Goal: Task Accomplishment & Management: Manage account settings

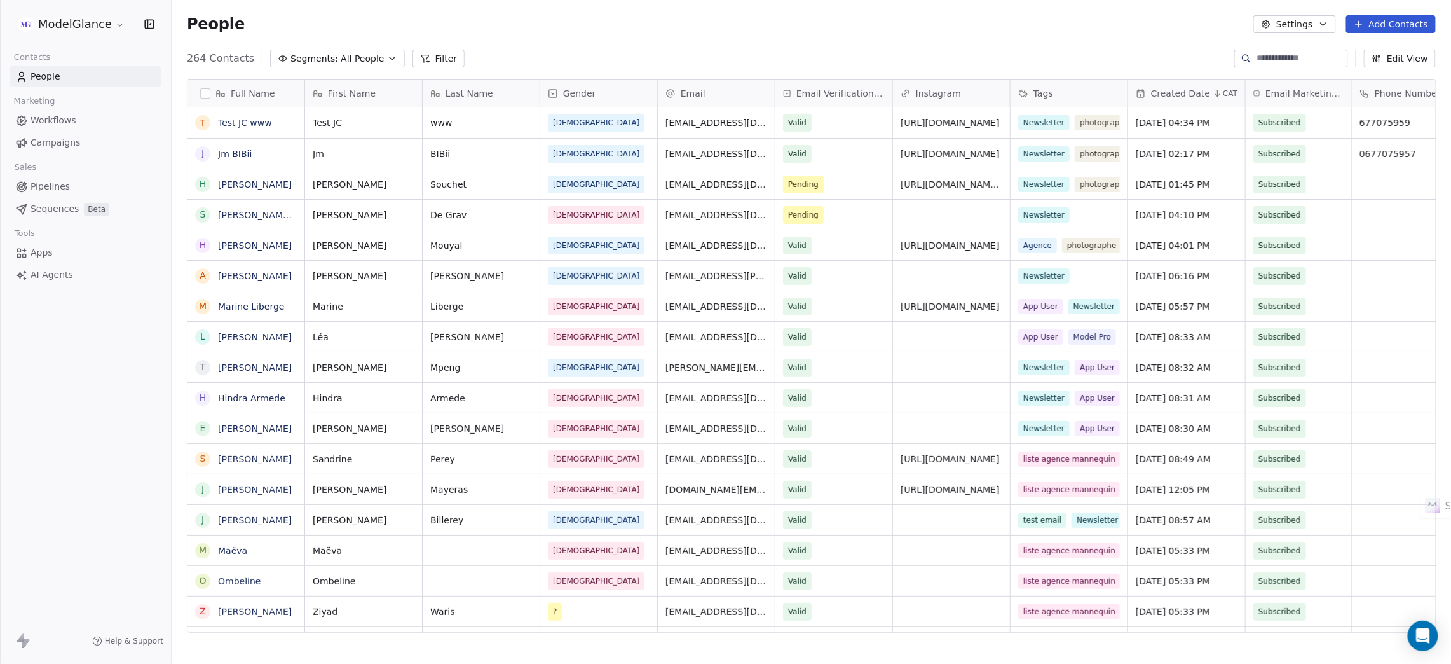
click at [585, 32] on div "People Settings Add Contacts" at bounding box center [811, 24] width 1249 height 18
click at [631, 18] on div "People Settings Add Contacts" at bounding box center [811, 24] width 1249 height 18
click at [45, 120] on span "Workflows" at bounding box center [54, 120] width 46 height 13
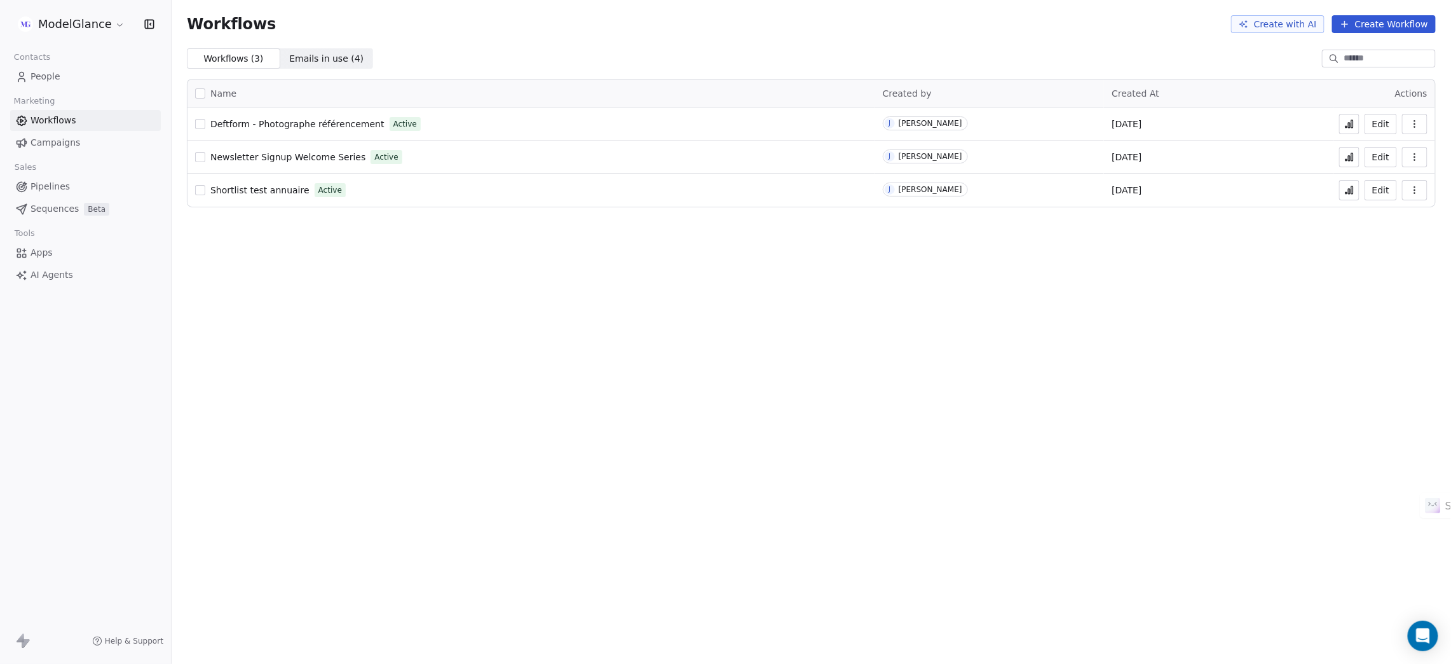
click at [1348, 122] on icon at bounding box center [1350, 124] width 10 height 10
click at [52, 71] on span "People" at bounding box center [46, 76] width 30 height 13
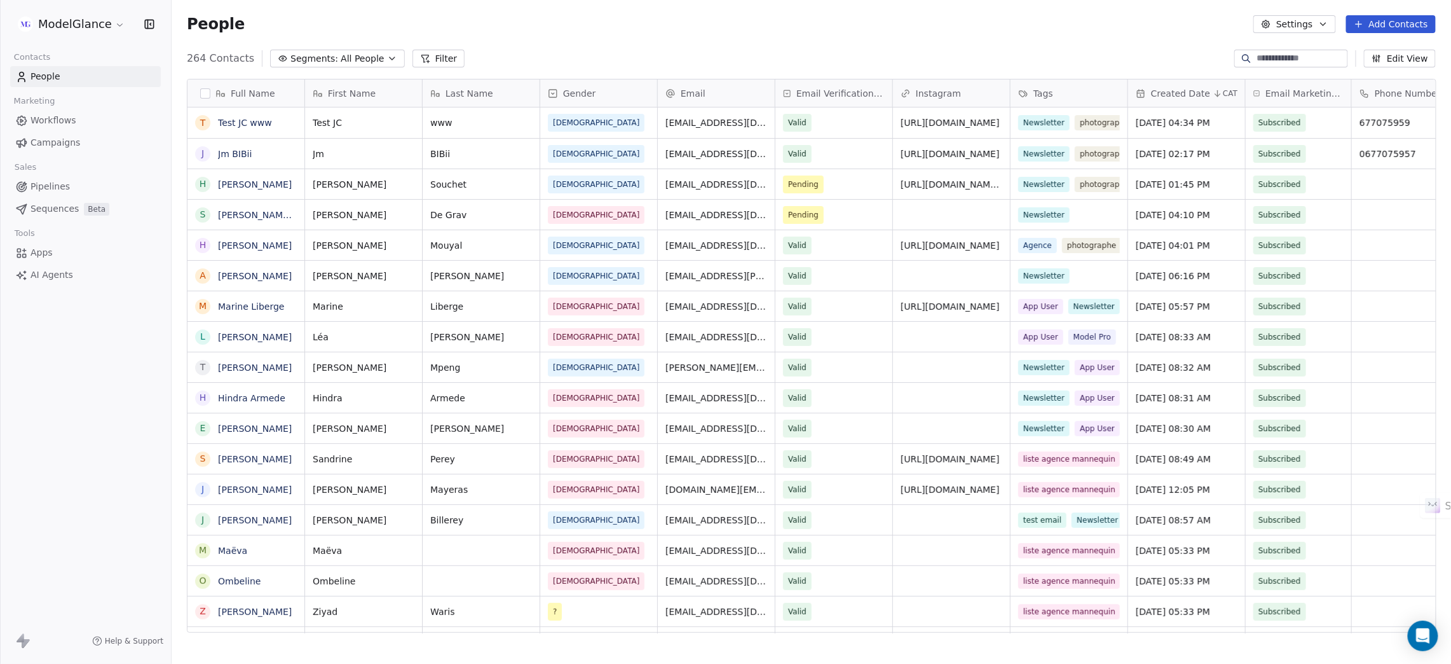
scroll to position [569, 1265]
click at [235, 153] on link "Jm BIBii" at bounding box center [235, 154] width 34 height 10
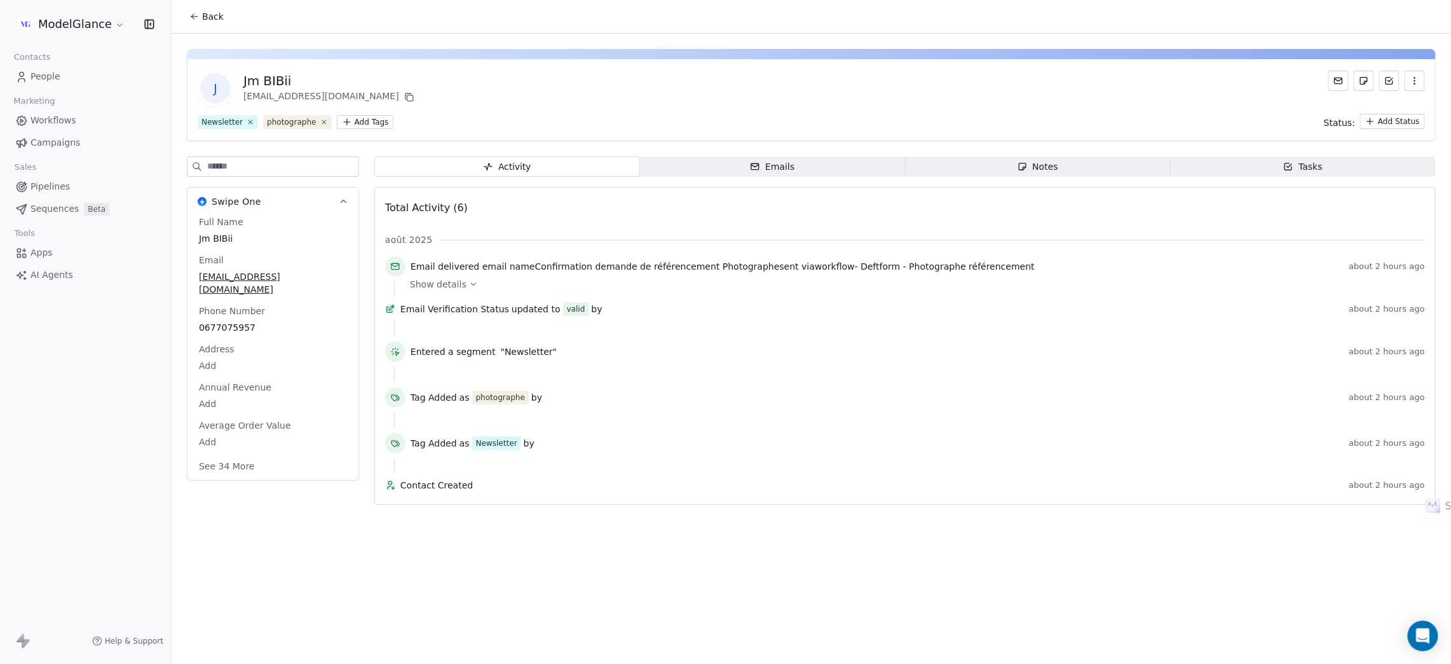
click at [1415, 81] on icon "button" at bounding box center [1415, 80] width 1 height 1
click at [1367, 109] on div "Delete" at bounding box center [1397, 108] width 85 height 20
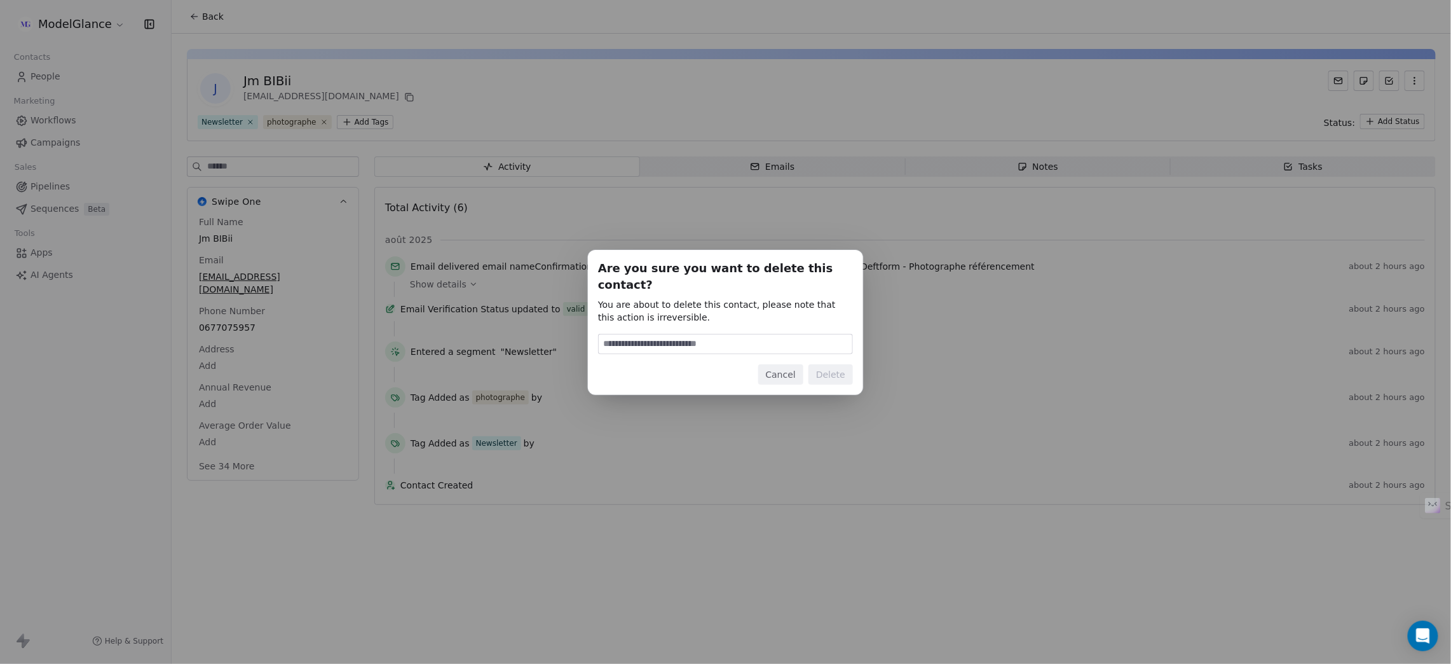
click at [722, 334] on input at bounding box center [726, 343] width 254 height 19
type input "******"
click at [828, 368] on button "Delete" at bounding box center [831, 374] width 45 height 20
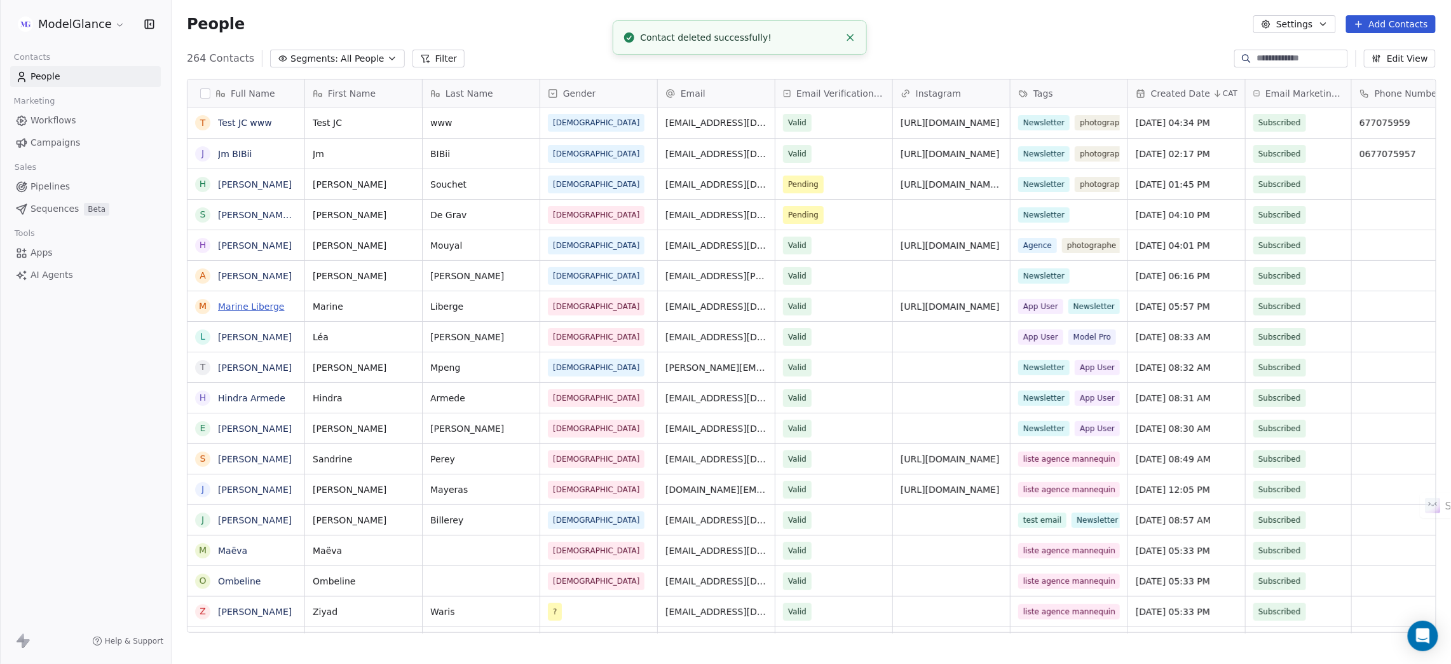
scroll to position [569, 1265]
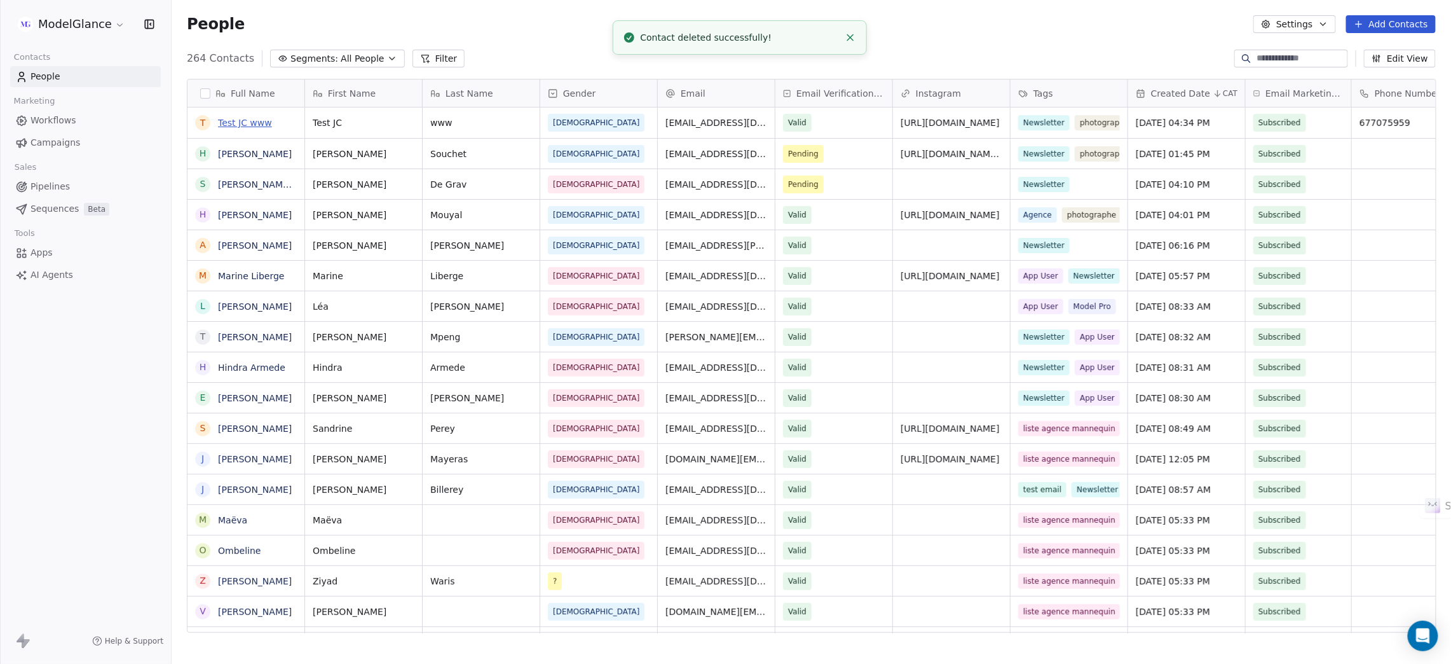
click at [264, 121] on link "Test JC www" at bounding box center [245, 123] width 54 height 10
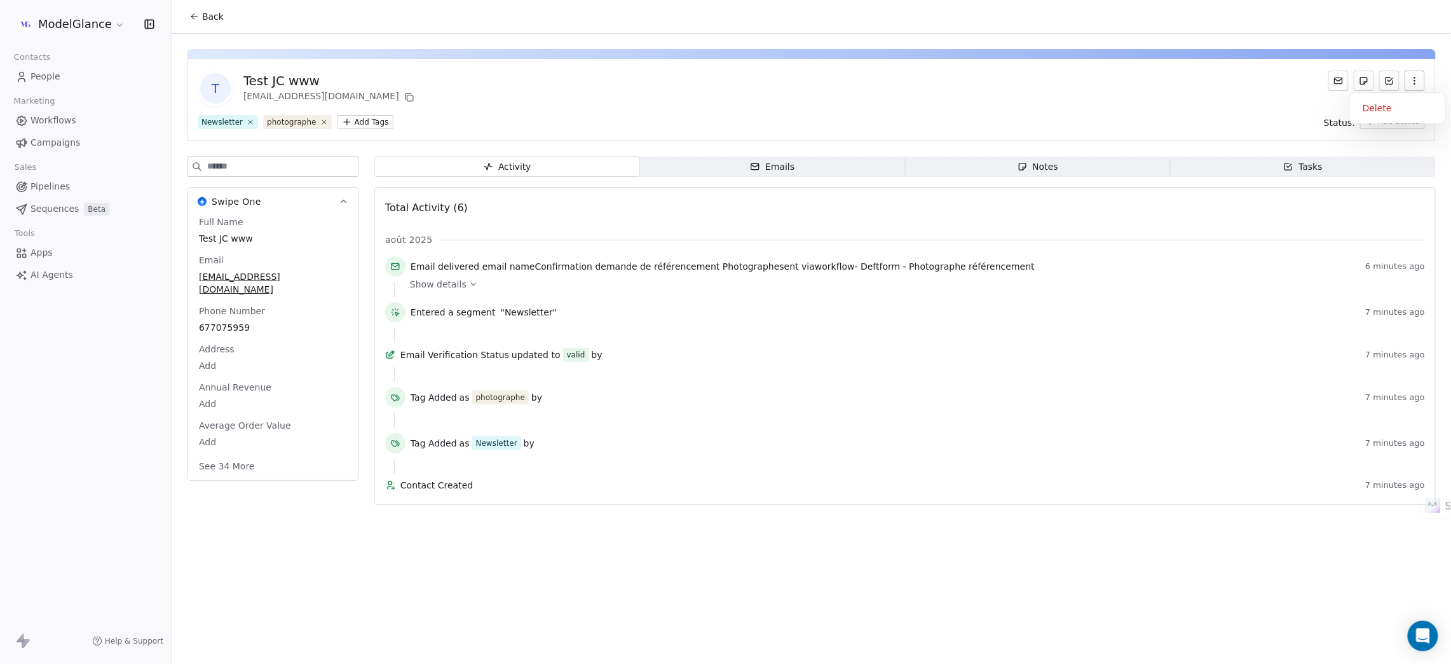
click at [1420, 83] on button "button" at bounding box center [1415, 81] width 20 height 20
click at [1409, 104] on div "Delete" at bounding box center [1397, 108] width 85 height 20
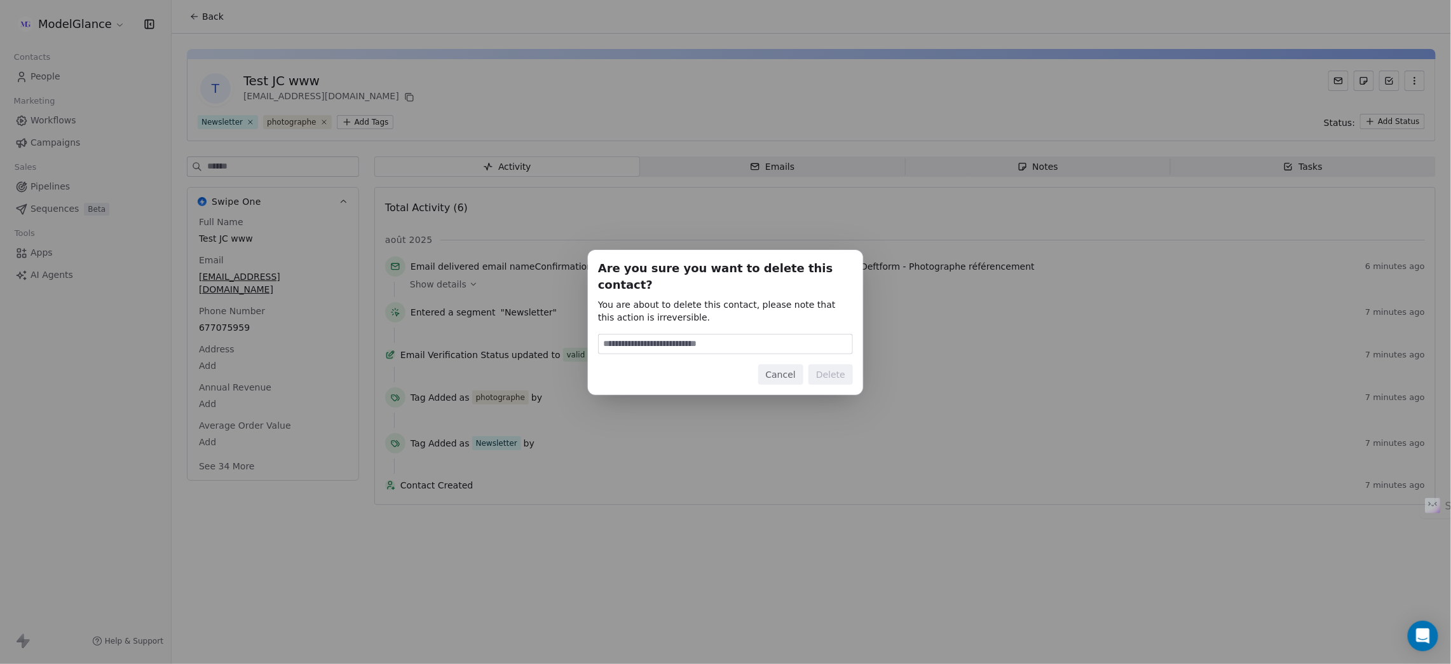
drag, startPoint x: 692, startPoint y: 339, endPoint x: 705, endPoint y: 339, distance: 12.7
click at [692, 339] on input at bounding box center [726, 343] width 254 height 19
type input "******"
click at [835, 364] on button "Delete" at bounding box center [831, 374] width 45 height 20
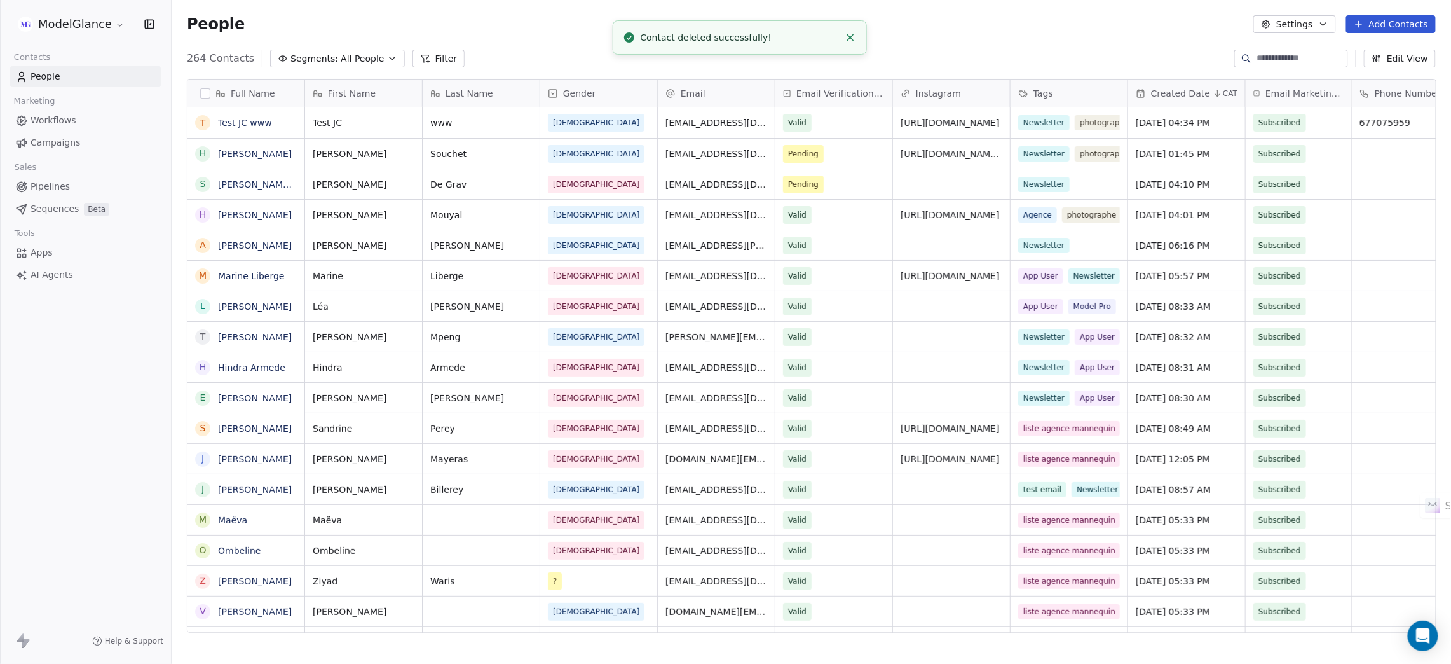
scroll to position [569, 1265]
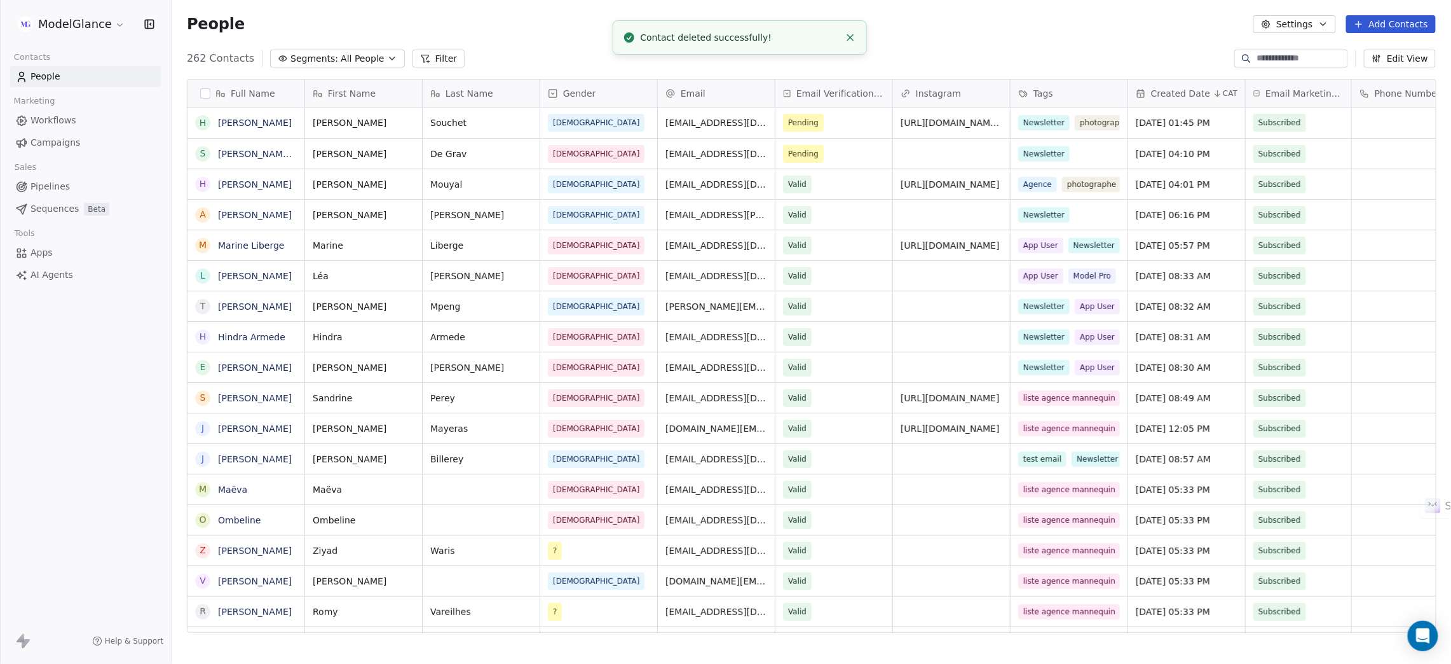
click at [850, 34] on icon "Close toast" at bounding box center [850, 37] width 11 height 11
click at [973, 28] on div "People Settings Add Contacts" at bounding box center [811, 24] width 1249 height 18
click at [605, 27] on div "People Settings Add Contacts" at bounding box center [811, 24] width 1249 height 18
click at [817, 31] on div "People Settings Add Contacts" at bounding box center [811, 24] width 1249 height 18
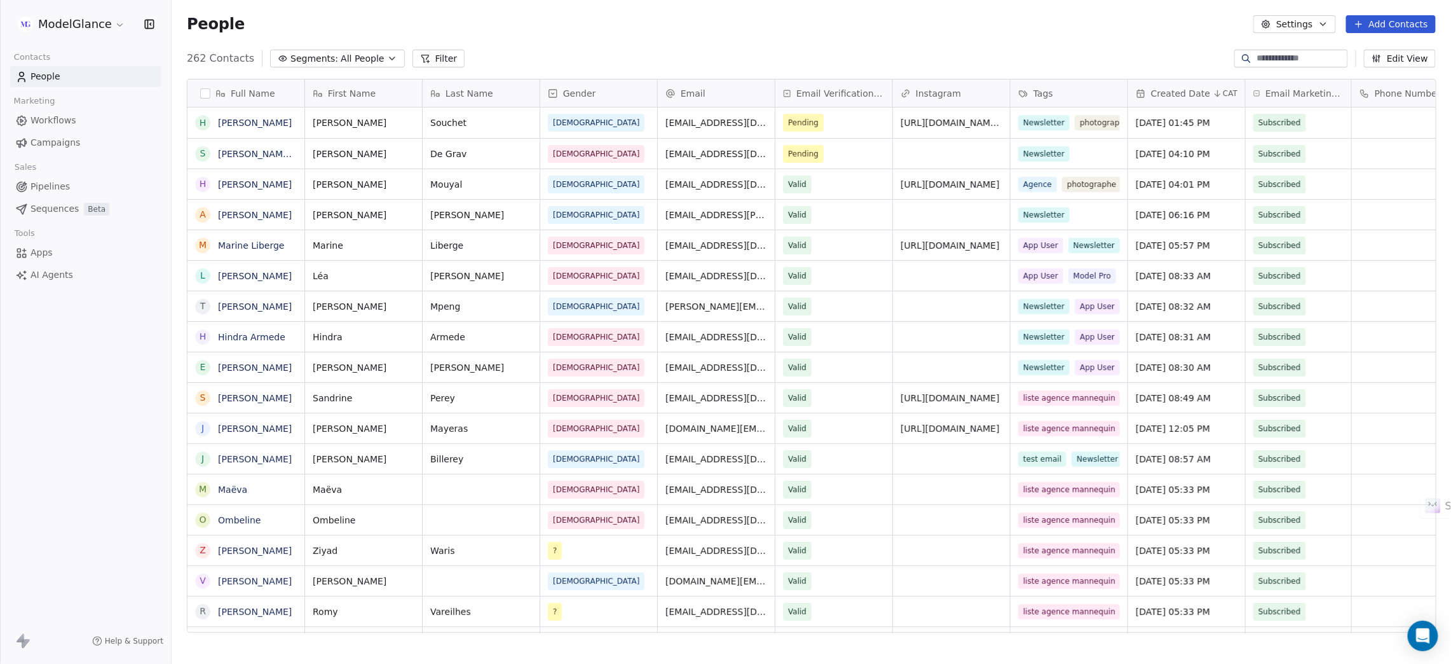
click at [947, 27] on div "People Settings Add Contacts" at bounding box center [811, 24] width 1249 height 18
click at [591, 25] on div "People Settings Add Contacts" at bounding box center [811, 24] width 1249 height 18
drag, startPoint x: 489, startPoint y: 29, endPoint x: 555, endPoint y: 32, distance: 66.2
click at [495, 29] on div "People Settings Add Contacts" at bounding box center [811, 24] width 1249 height 18
click at [571, 31] on div "People Settings Add Contacts" at bounding box center [811, 24] width 1249 height 18
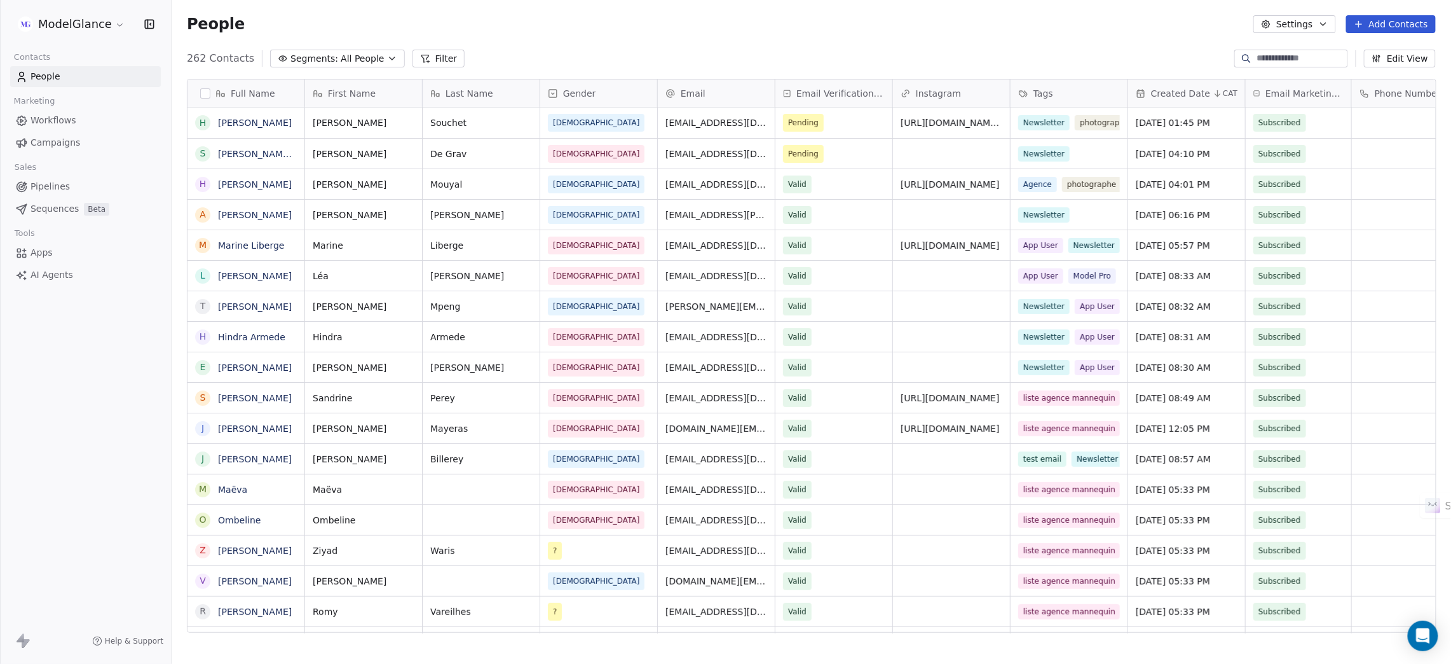
click at [728, 34] on div "People Settings Add Contacts" at bounding box center [812, 24] width 1280 height 48
drag, startPoint x: 850, startPoint y: 32, endPoint x: 968, endPoint y: 25, distance: 117.8
click at [856, 30] on div "People Settings Add Contacts" at bounding box center [811, 24] width 1249 height 18
drag, startPoint x: 968, startPoint y: 25, endPoint x: 980, endPoint y: 31, distance: 13.1
click at [980, 31] on div "People Settings Add Contacts" at bounding box center [811, 24] width 1249 height 18
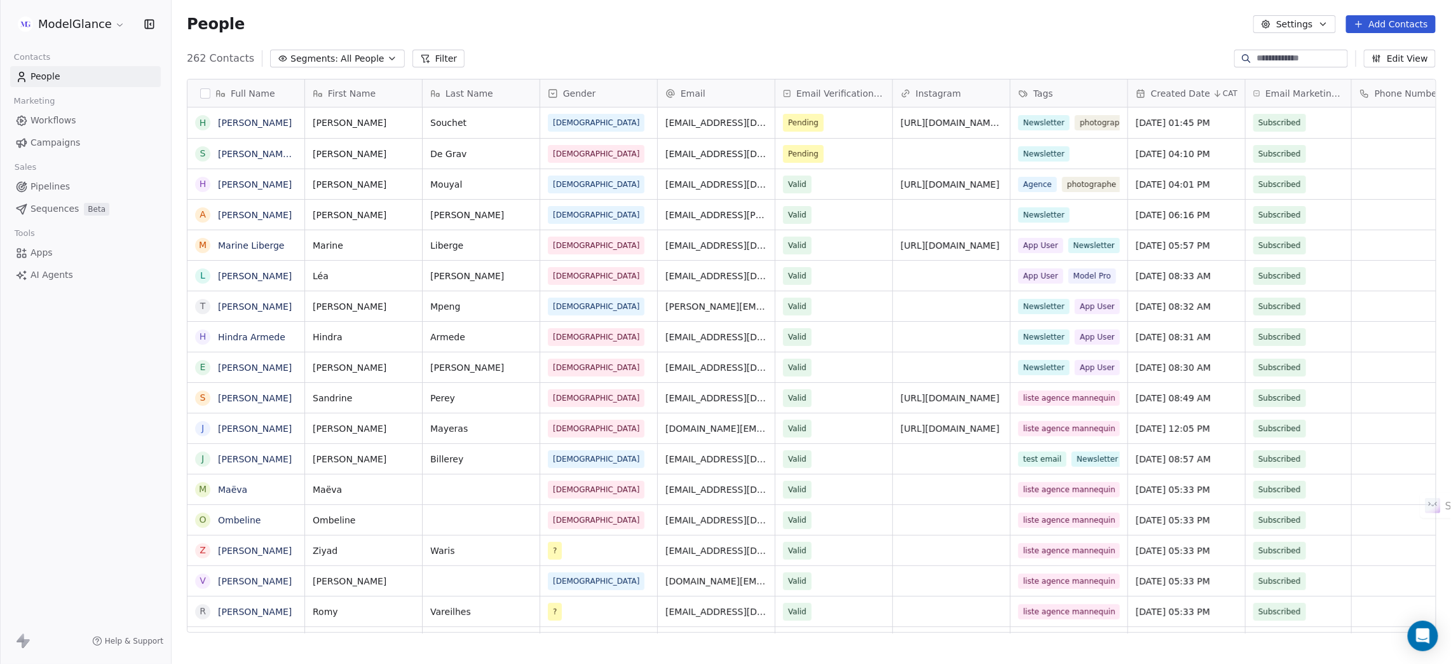
click at [1042, 29] on div "People Settings Add Contacts" at bounding box center [811, 24] width 1249 height 18
click at [1130, 29] on div "People Settings Add Contacts" at bounding box center [811, 24] width 1249 height 18
click at [685, 22] on div "People Settings Add Contacts" at bounding box center [811, 24] width 1249 height 18
click at [592, 22] on div "People Settings Add Contacts" at bounding box center [811, 24] width 1249 height 18
click at [601, 29] on div "People Settings Add Contacts" at bounding box center [811, 24] width 1249 height 18
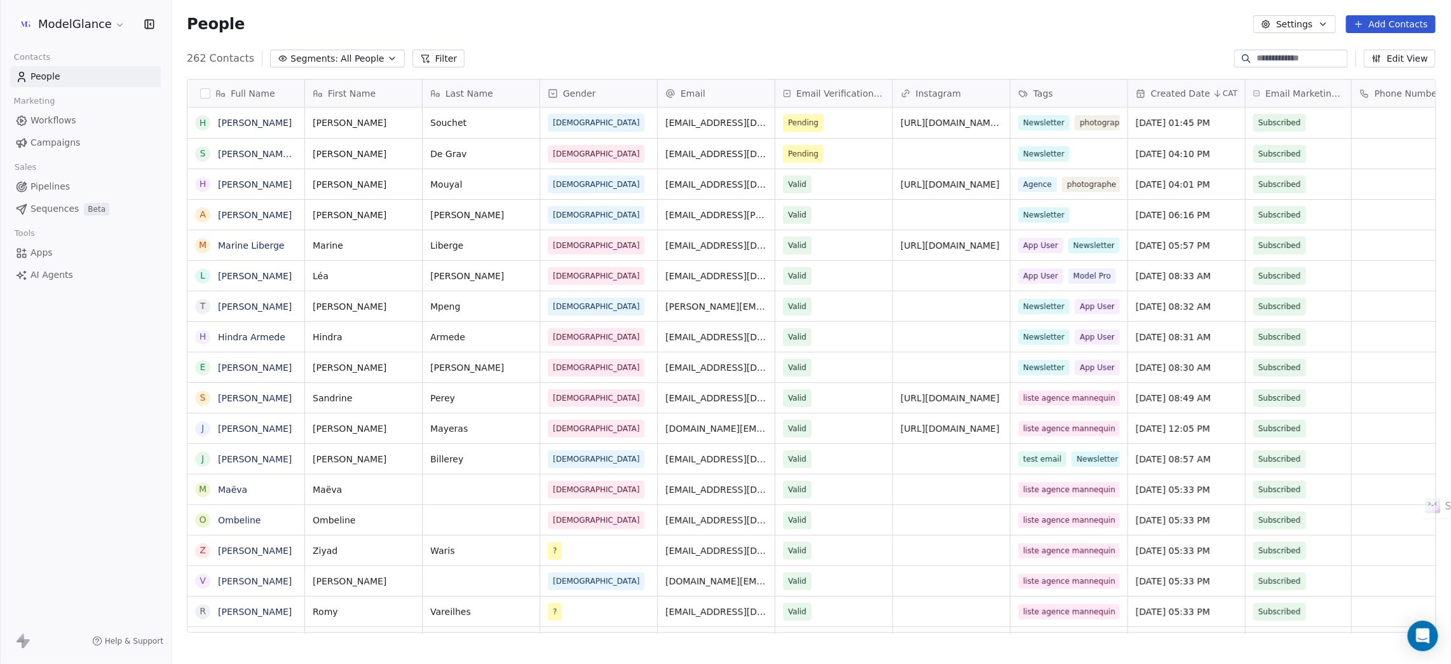
click at [922, 25] on div "People Settings Add Contacts" at bounding box center [811, 24] width 1249 height 18
drag, startPoint x: 825, startPoint y: 51, endPoint x: 734, endPoint y: 47, distance: 91.0
click at [823, 50] on div "262 Contacts Segments: All People Filter Edit View" at bounding box center [812, 58] width 1280 height 20
click at [681, 43] on div "People Settings Add Contacts" at bounding box center [812, 24] width 1280 height 48
click at [608, 38] on div "People Settings Add Contacts" at bounding box center [812, 24] width 1280 height 48
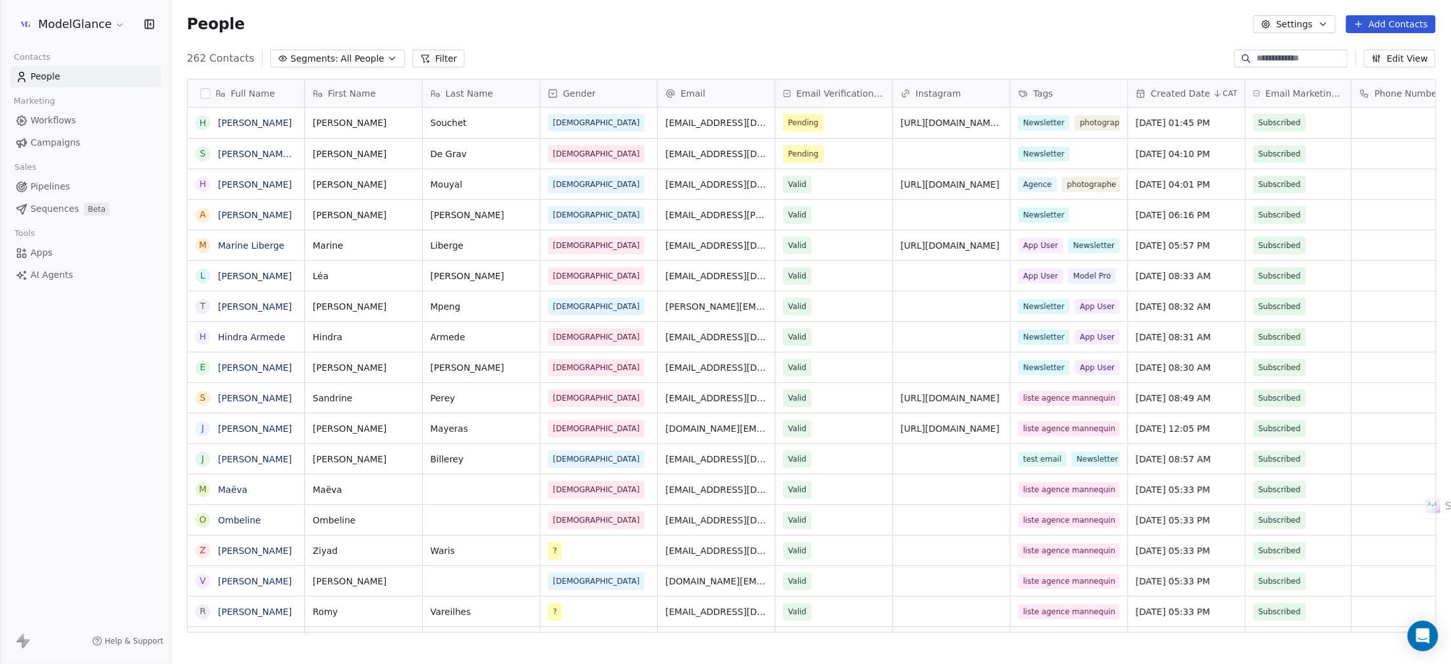
click at [490, 33] on div "People Settings Add Contacts" at bounding box center [812, 24] width 1280 height 48
click at [612, 29] on div "People Settings Add Contacts" at bounding box center [811, 24] width 1249 height 18
drag, startPoint x: 728, startPoint y: 38, endPoint x: 826, endPoint y: 19, distance: 99.6
click at [746, 32] on div "People Settings Add Contacts" at bounding box center [812, 24] width 1280 height 48
drag, startPoint x: 826, startPoint y: 19, endPoint x: 884, endPoint y: 25, distance: 58.1
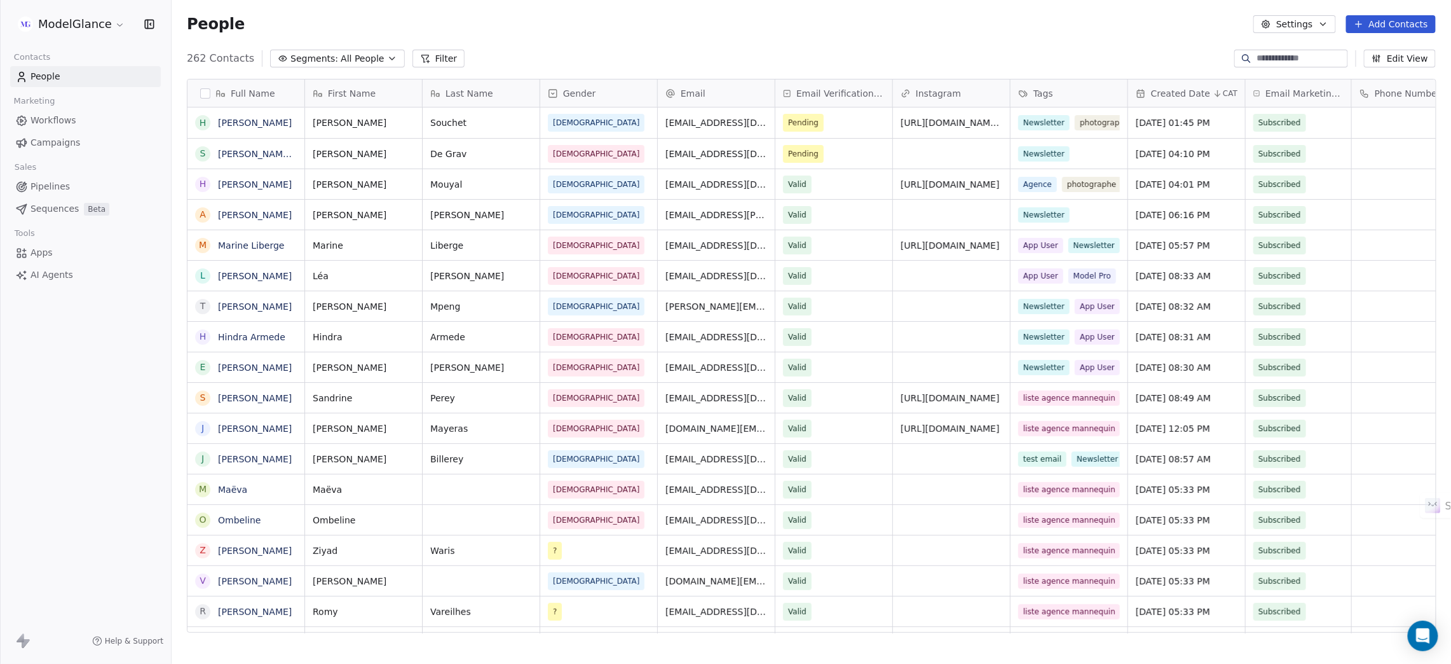
click at [840, 22] on div "People Settings Add Contacts" at bounding box center [811, 24] width 1249 height 18
drag, startPoint x: 963, startPoint y: 21, endPoint x: 1056, endPoint y: 29, distance: 93.8
click at [968, 24] on div "People Settings Add Contacts" at bounding box center [811, 24] width 1249 height 18
drag, startPoint x: 1056, startPoint y: 29, endPoint x: 1154, endPoint y: 28, distance: 97.9
click at [1071, 29] on div "People Settings Add Contacts" at bounding box center [811, 24] width 1249 height 18
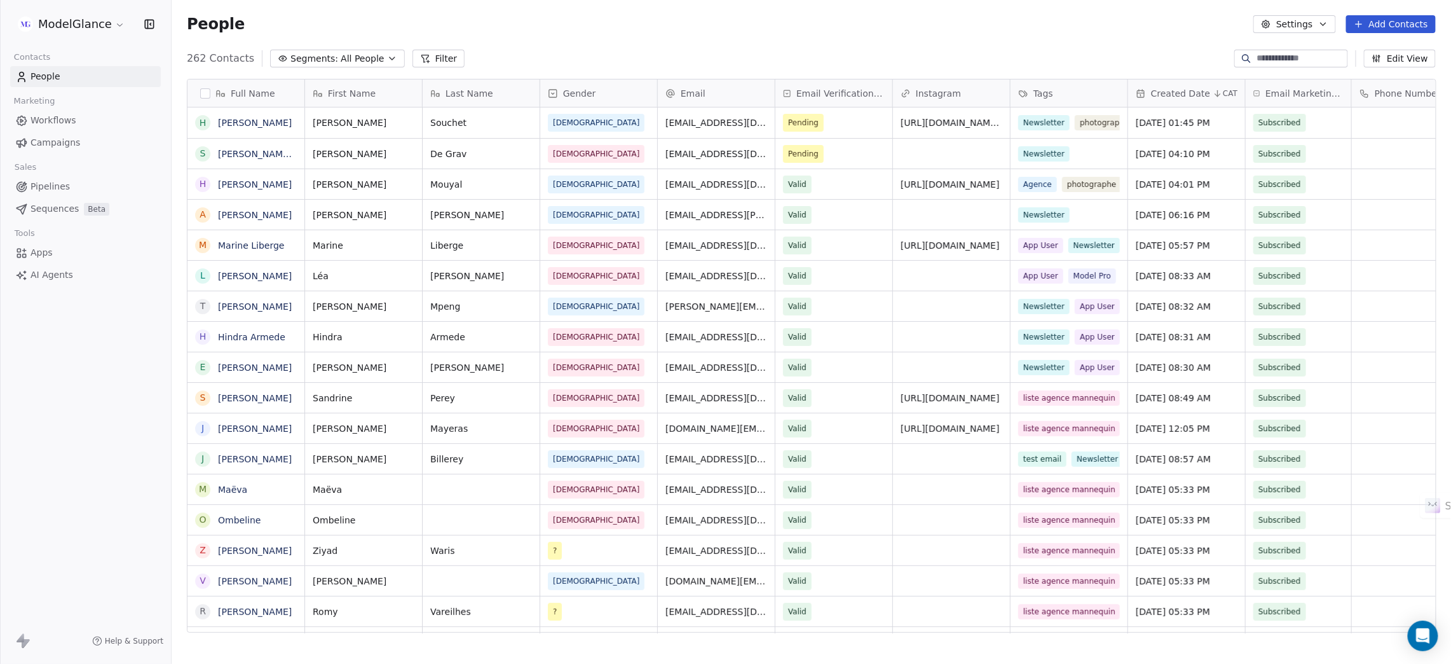
click at [1154, 28] on div "People Settings Add Contacts" at bounding box center [811, 24] width 1249 height 18
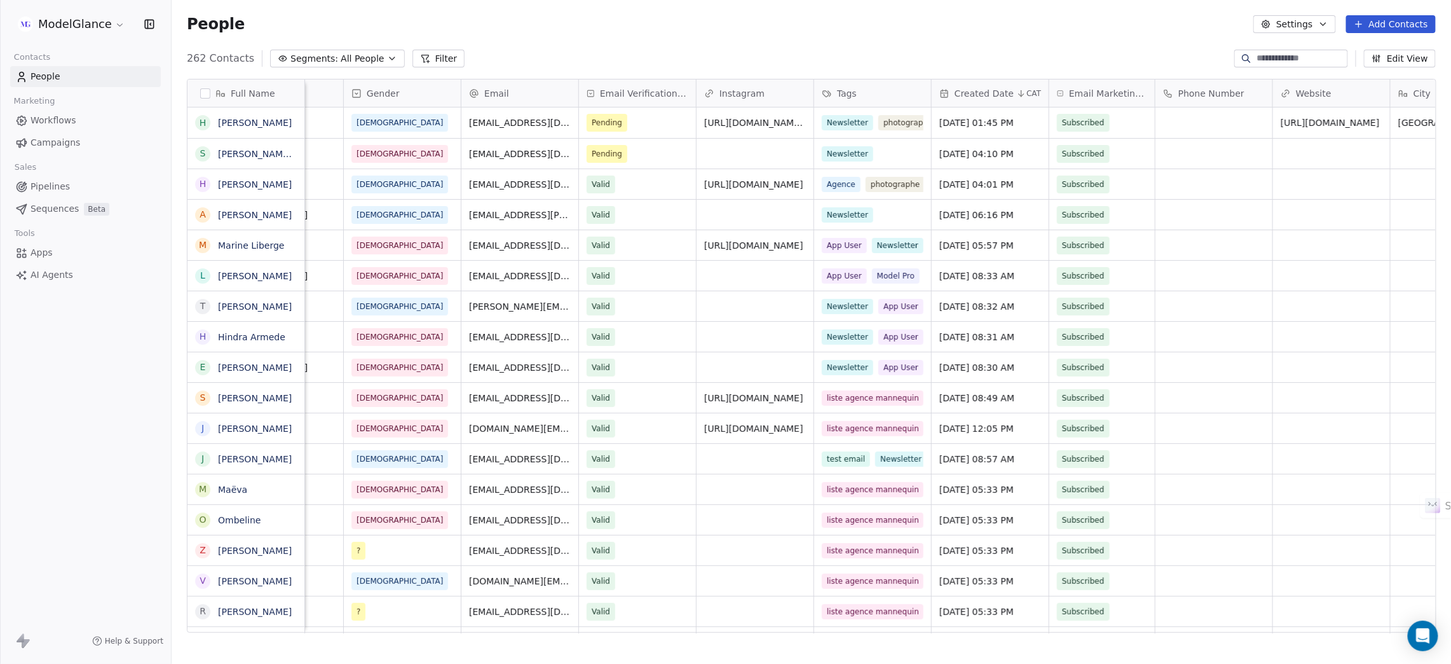
scroll to position [0, 142]
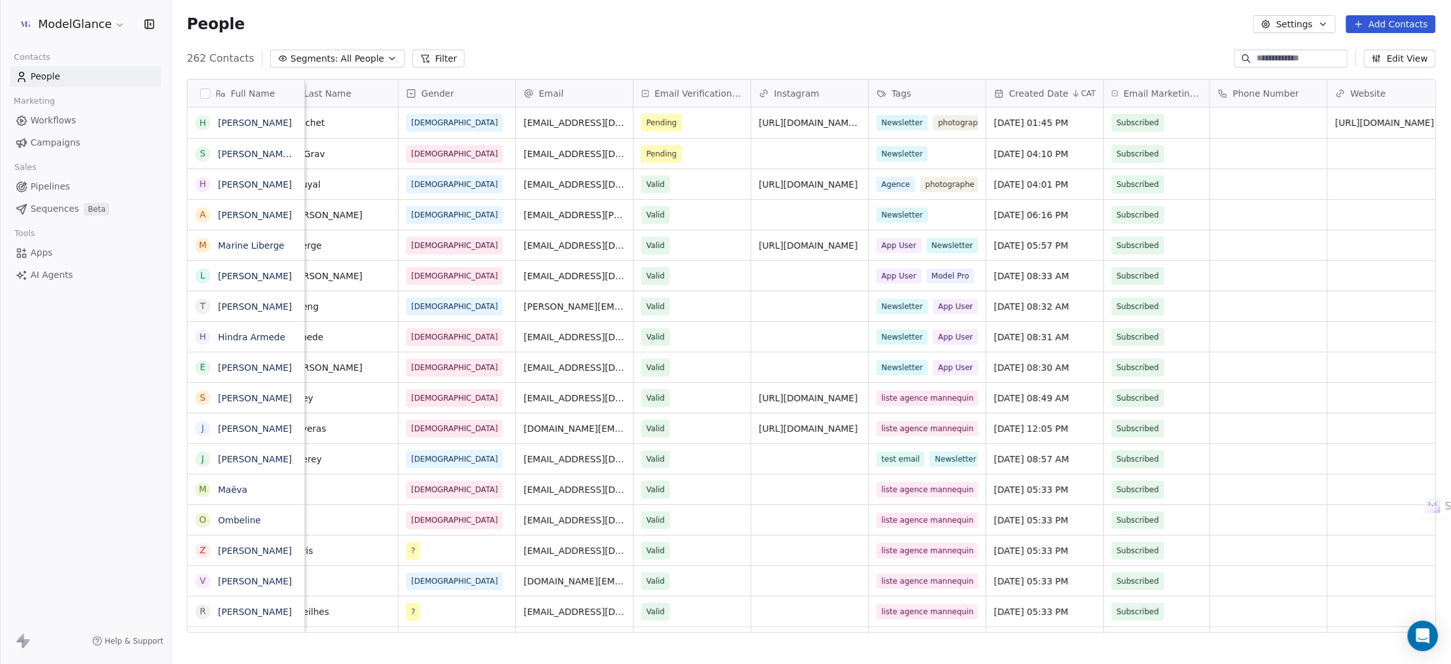
drag, startPoint x: 814, startPoint y: 37, endPoint x: 887, endPoint y: 38, distance: 72.5
click at [814, 37] on div "People Settings Add Contacts" at bounding box center [812, 24] width 1280 height 48
drag, startPoint x: 924, startPoint y: 40, endPoint x: 1010, endPoint y: 41, distance: 85.8
click at [928, 40] on div "People Settings Add Contacts" at bounding box center [812, 24] width 1280 height 48
drag, startPoint x: 1027, startPoint y: 41, endPoint x: 1137, endPoint y: 40, distance: 110.0
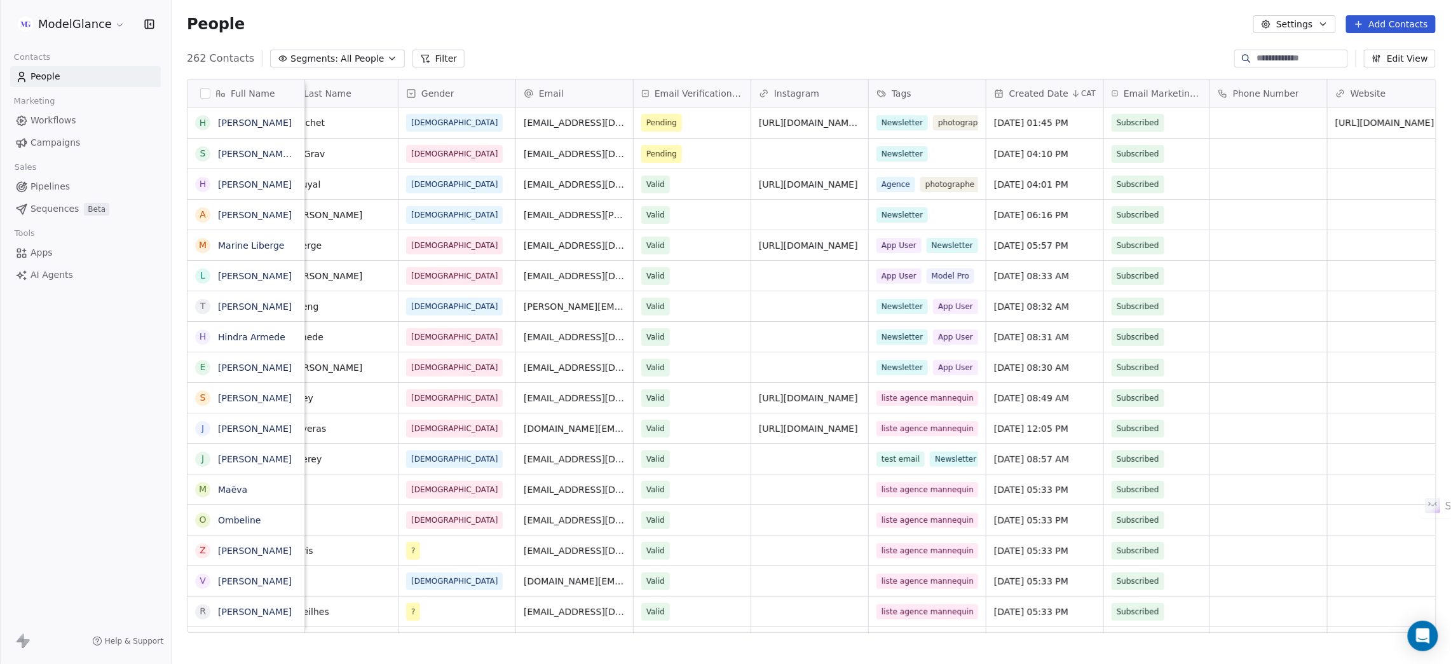
click at [1028, 41] on div "People Settings Add Contacts" at bounding box center [812, 24] width 1280 height 48
click at [1135, 37] on div "People Settings Add Contacts" at bounding box center [812, 24] width 1280 height 48
drag, startPoint x: 1055, startPoint y: 27, endPoint x: 1042, endPoint y: 27, distance: 12.7
click at [1051, 27] on div "People Settings Add Contacts" at bounding box center [811, 24] width 1249 height 18
click at [926, 36] on div "People Settings Add Contacts" at bounding box center [812, 24] width 1280 height 48
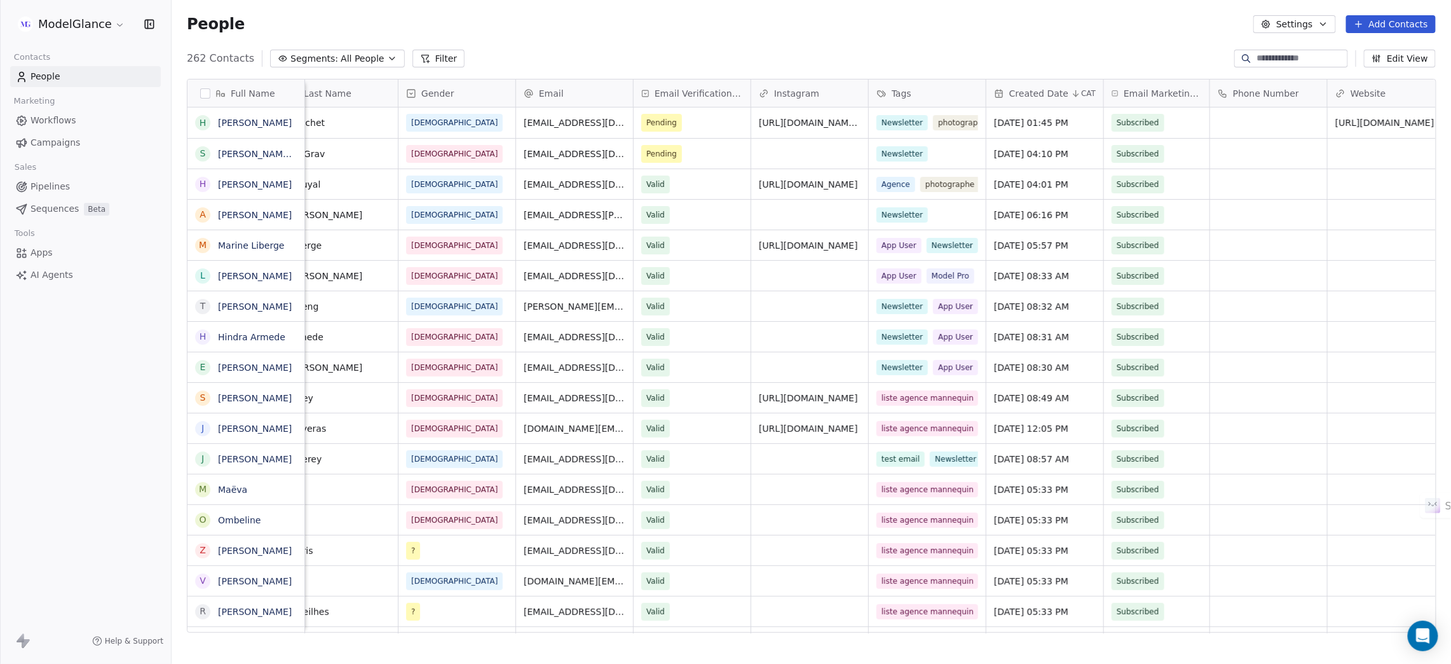
click at [806, 32] on div "People Settings Add Contacts" at bounding box center [811, 24] width 1249 height 18
drag, startPoint x: 678, startPoint y: 26, endPoint x: 622, endPoint y: 26, distance: 55.3
click at [677, 26] on div "People Settings Add Contacts" at bounding box center [811, 24] width 1249 height 18
click at [573, 29] on div "People Settings Add Contacts" at bounding box center [811, 24] width 1249 height 18
click at [682, 33] on div "People Settings Add Contacts" at bounding box center [812, 24] width 1280 height 48
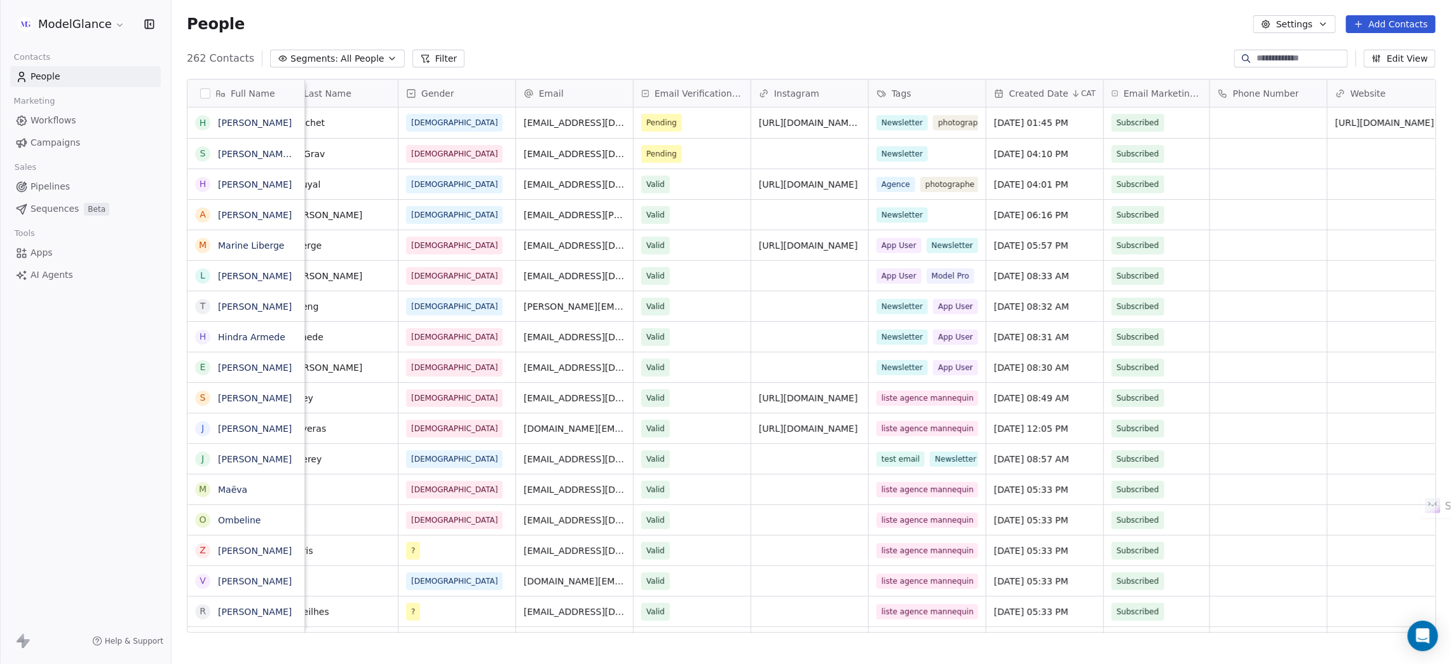
drag, startPoint x: 795, startPoint y: 42, endPoint x: 926, endPoint y: 23, distance: 132.4
click at [806, 38] on div "People Settings Add Contacts" at bounding box center [812, 24] width 1280 height 48
click at [929, 26] on div "People Settings Add Contacts" at bounding box center [811, 24] width 1249 height 18
drag, startPoint x: 1048, startPoint y: 40, endPoint x: 1058, endPoint y: 36, distance: 10.5
click at [1058, 36] on div "People Settings Add Contacts" at bounding box center [812, 24] width 1280 height 48
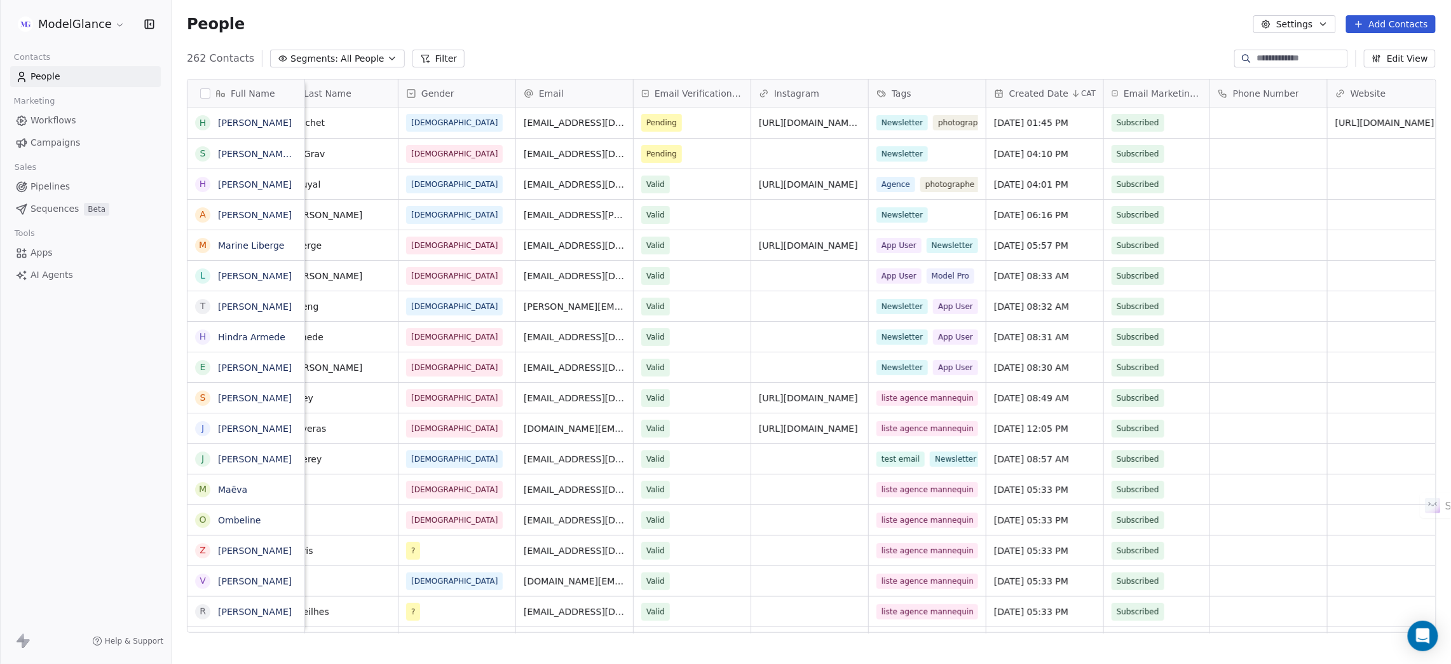
click at [1164, 36] on div "People Settings Add Contacts" at bounding box center [812, 24] width 1280 height 48
drag, startPoint x: 1031, startPoint y: 29, endPoint x: 926, endPoint y: 24, distance: 105.0
click at [1031, 28] on div "People Settings Add Contacts" at bounding box center [811, 24] width 1249 height 18
click at [899, 34] on div "People Settings Add Contacts" at bounding box center [812, 24] width 1280 height 48
click at [785, 30] on div "People Settings Add Contacts" at bounding box center [811, 24] width 1249 height 18
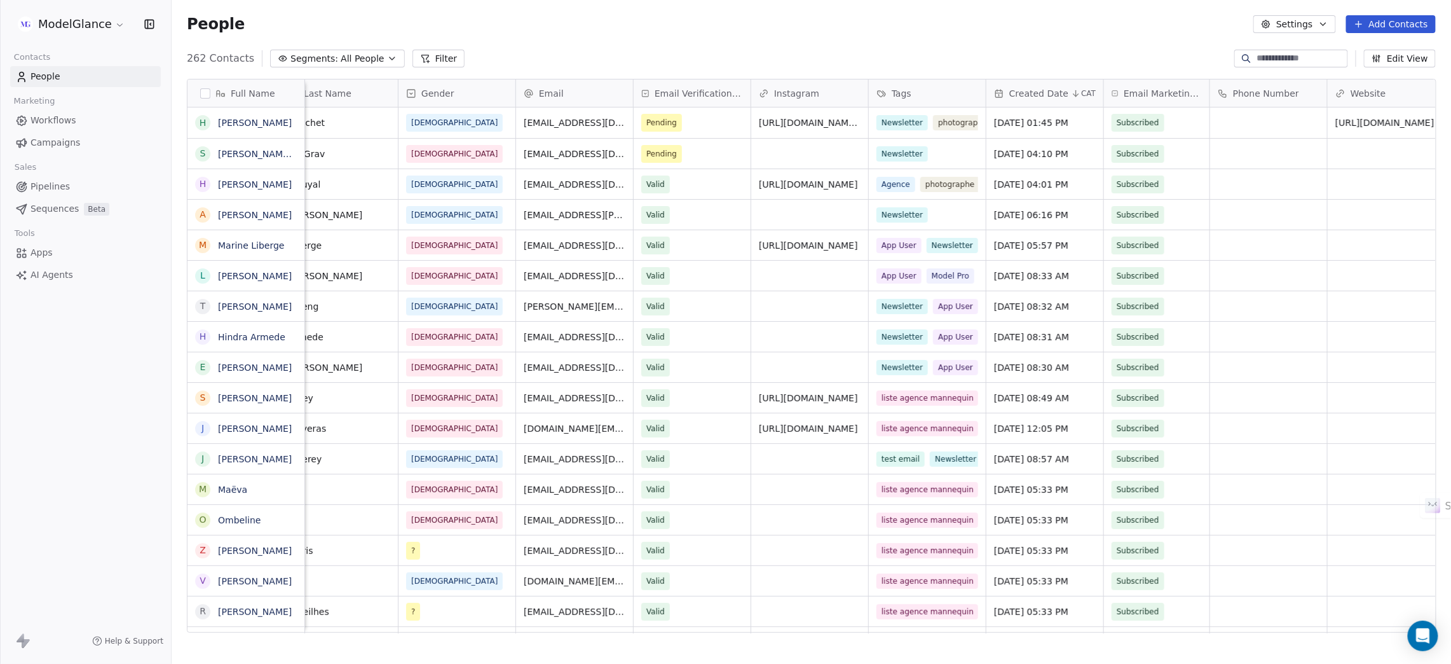
drag, startPoint x: 711, startPoint y: 26, endPoint x: 680, endPoint y: 25, distance: 31.8
click at [711, 25] on div "People Settings Add Contacts" at bounding box center [811, 24] width 1249 height 18
click at [591, 29] on div "People Settings Add Contacts" at bounding box center [811, 24] width 1249 height 18
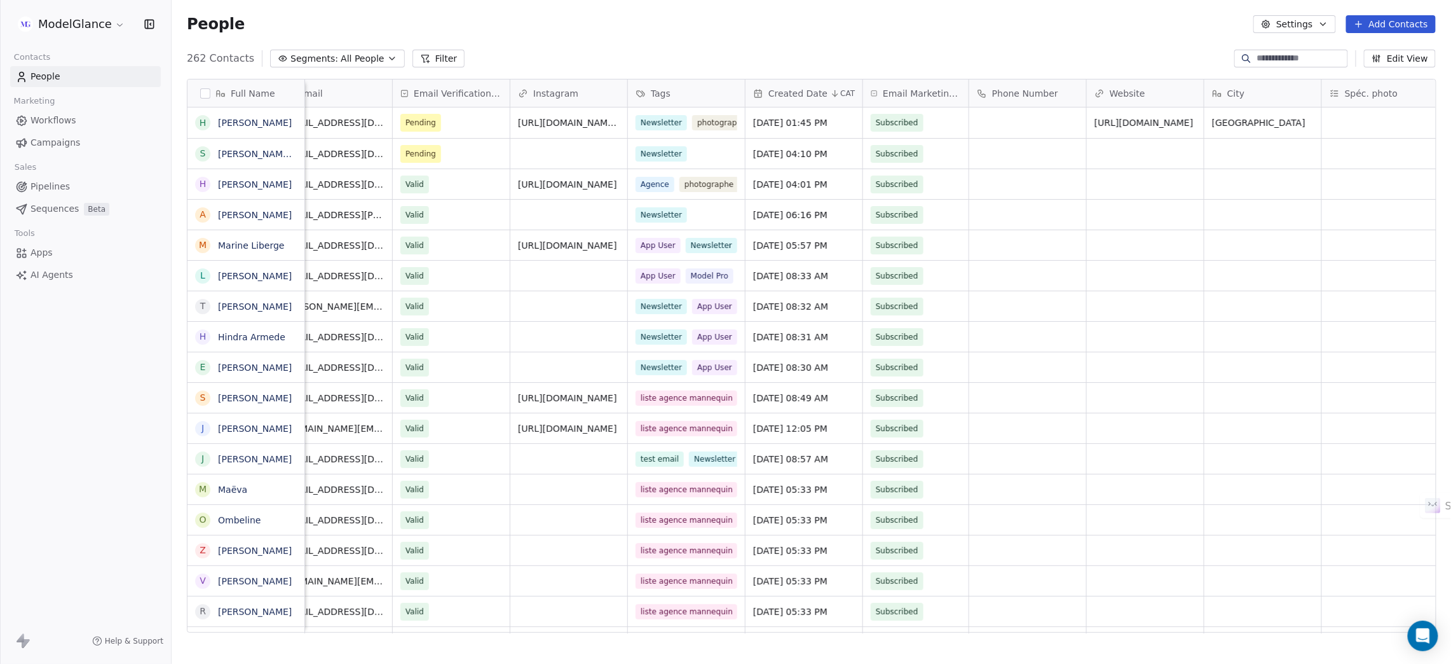
scroll to position [0, 432]
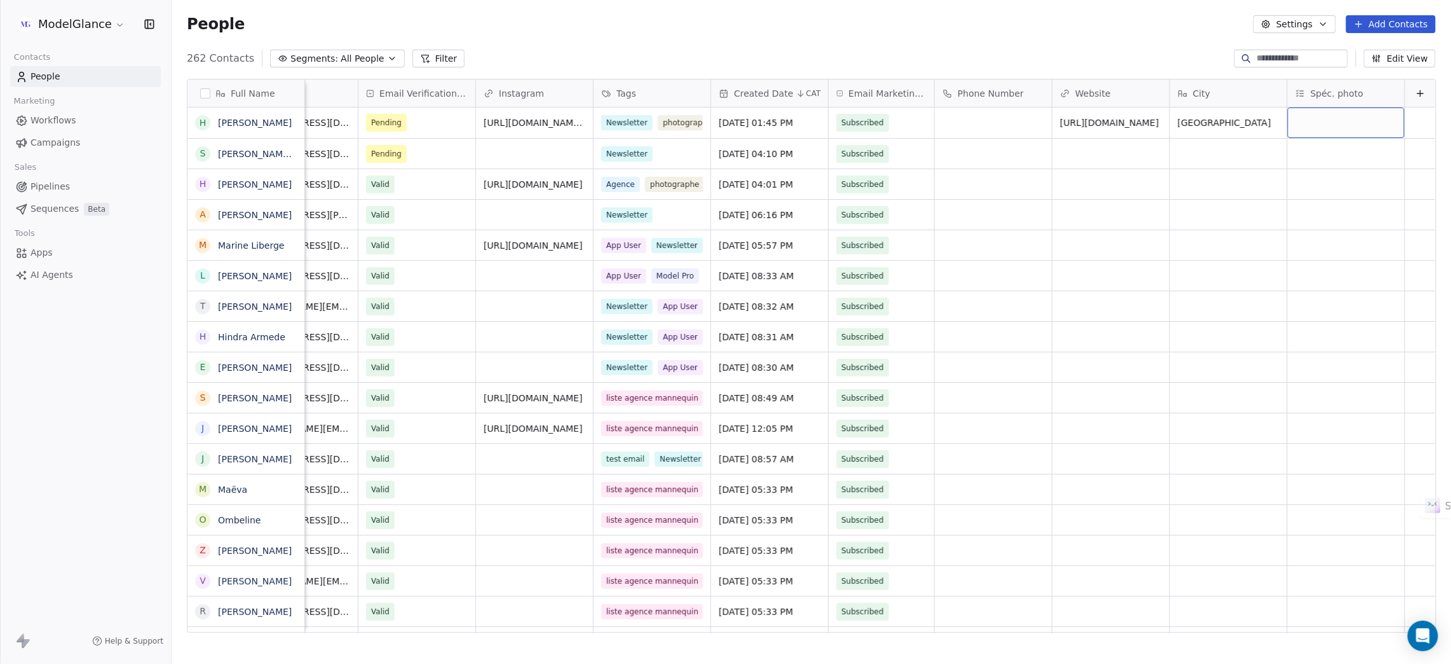
click at [1314, 118] on div "grid" at bounding box center [1346, 122] width 117 height 31
click at [1328, 187] on div "Mode" at bounding box center [1320, 186] width 21 height 11
click at [1345, 248] on div "Lifestyle" at bounding box center [1363, 248] width 113 height 14
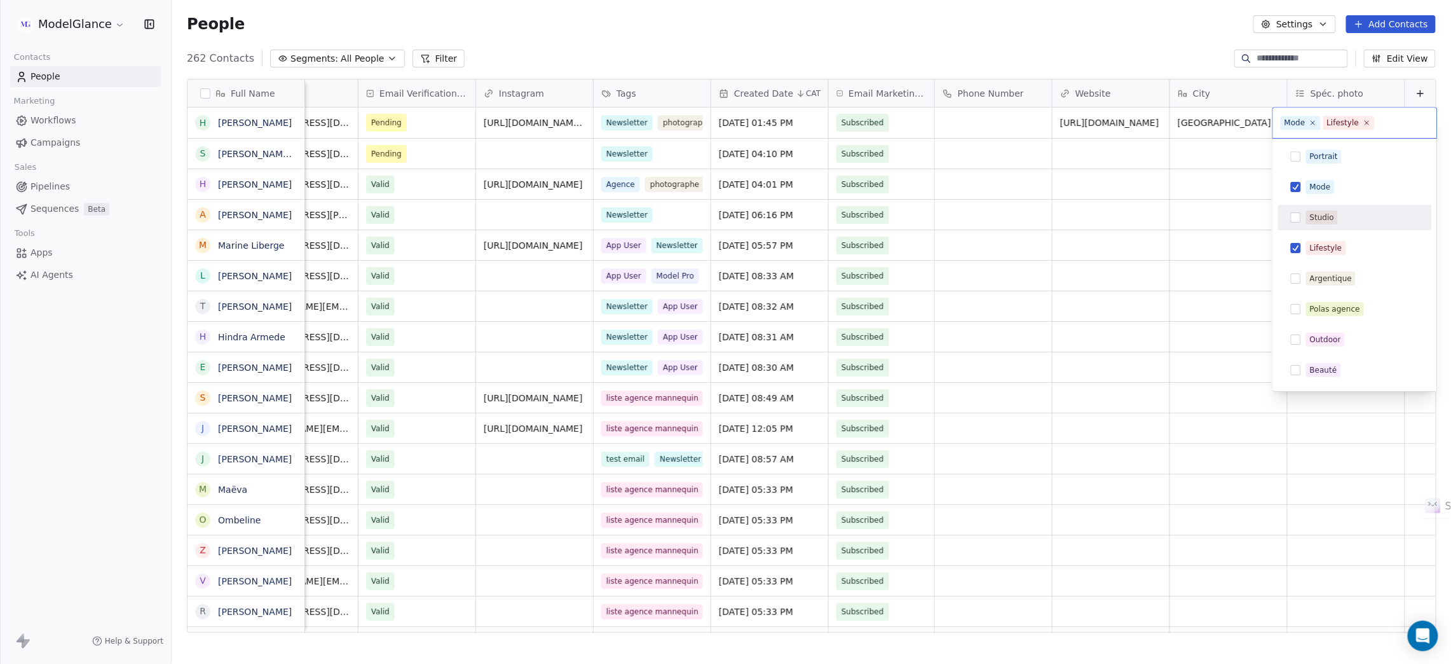
click at [1346, 223] on div "Studio" at bounding box center [1363, 217] width 113 height 14
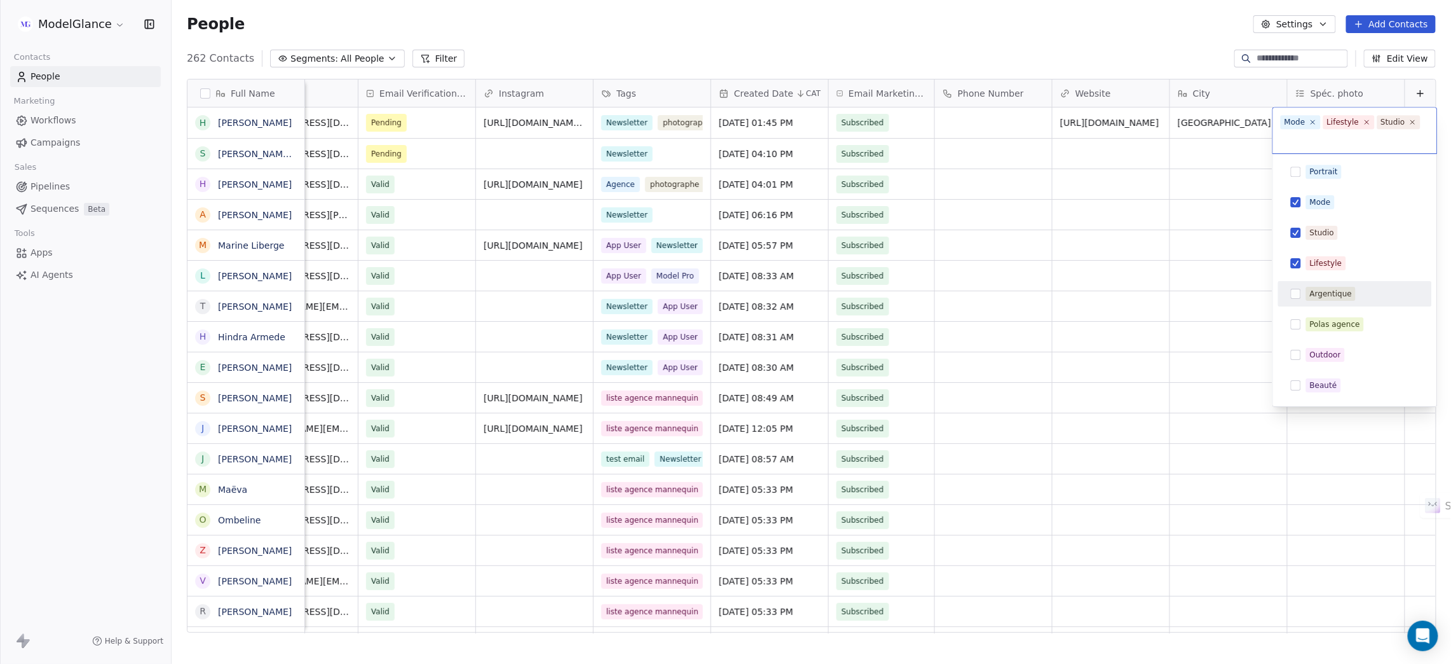
click at [1355, 295] on div "Argentique" at bounding box center [1363, 294] width 113 height 14
click at [1371, 326] on div "Polas agence" at bounding box center [1363, 324] width 113 height 14
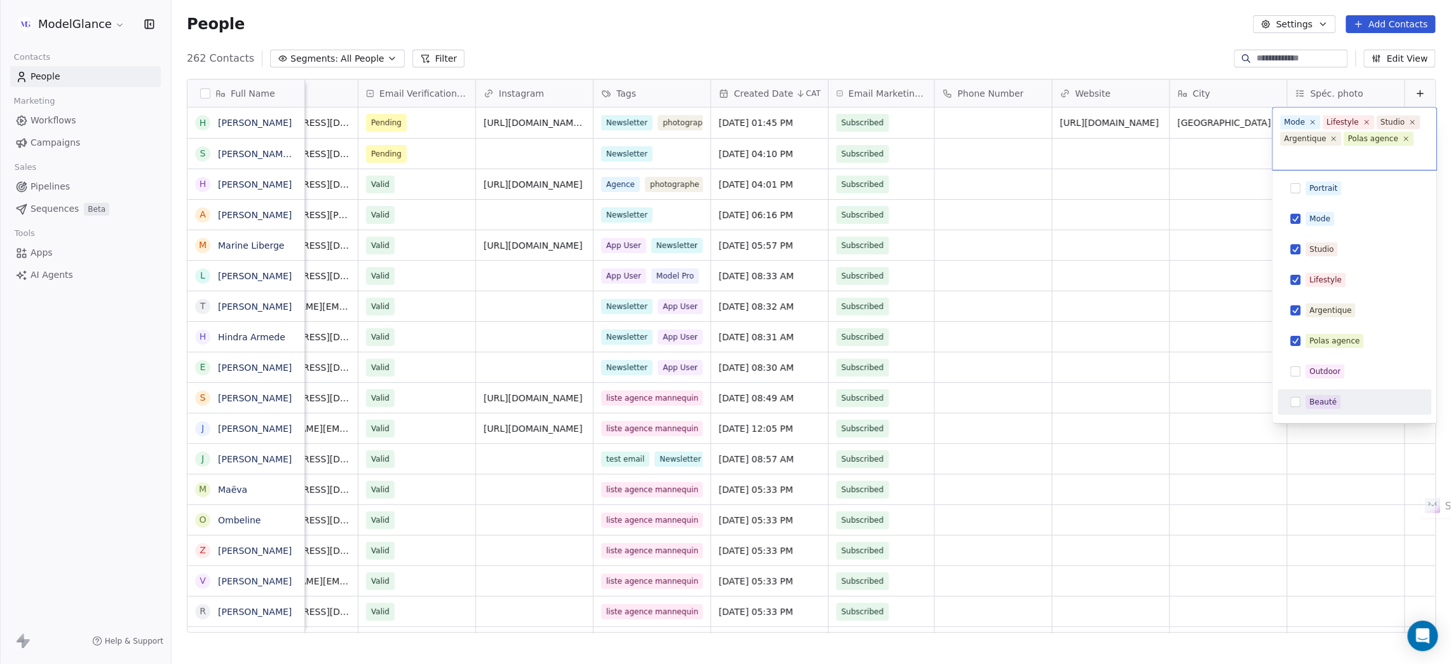
click at [1379, 398] on div "Beauté" at bounding box center [1363, 402] width 113 height 14
click at [1357, 403] on div "Beauté" at bounding box center [1363, 402] width 113 height 14
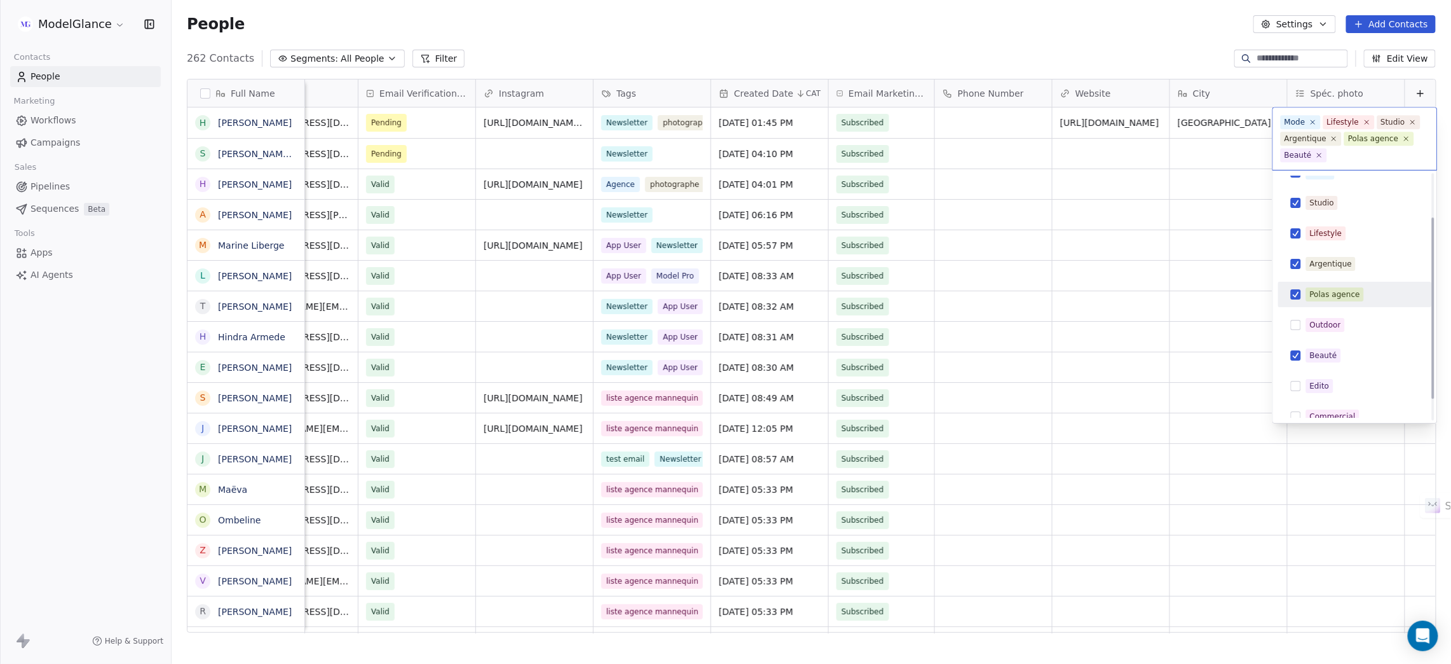
scroll to position [88, 0]
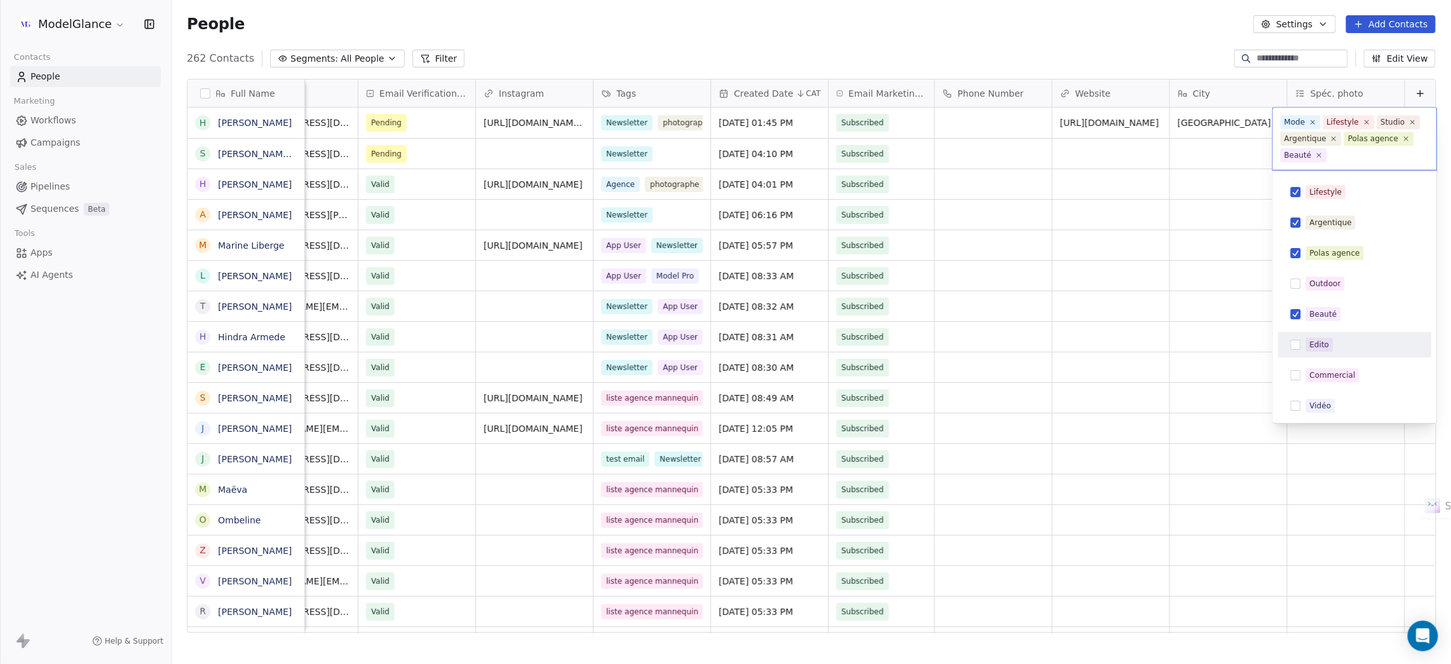
click at [1354, 340] on div "Edito" at bounding box center [1363, 345] width 113 height 14
click at [1362, 366] on div "Commercial" at bounding box center [1356, 375] width 144 height 20
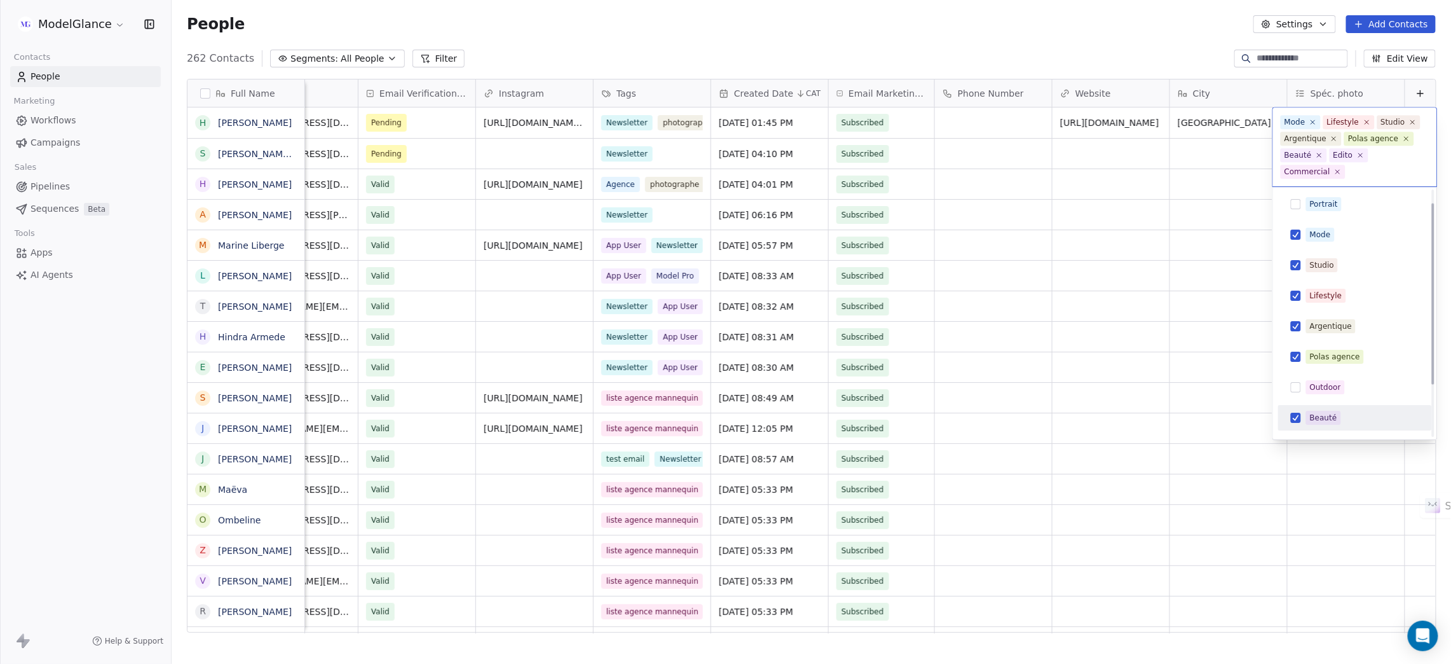
scroll to position [0, 0]
click at [1345, 207] on div "Portrait" at bounding box center [1363, 205] width 113 height 14
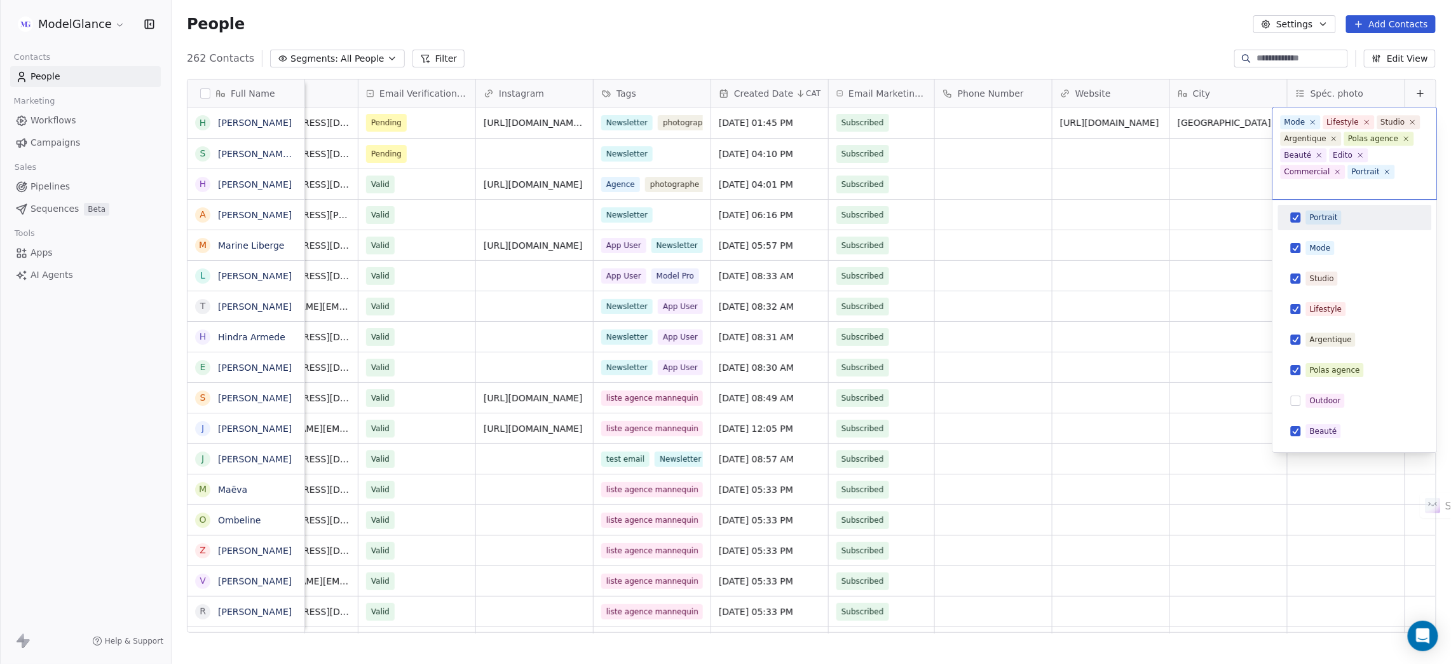
click at [1085, 13] on html "ModelGlance Contacts People Marketing Workflows Campaigns Sales Pipelines Seque…" at bounding box center [725, 379] width 1451 height 759
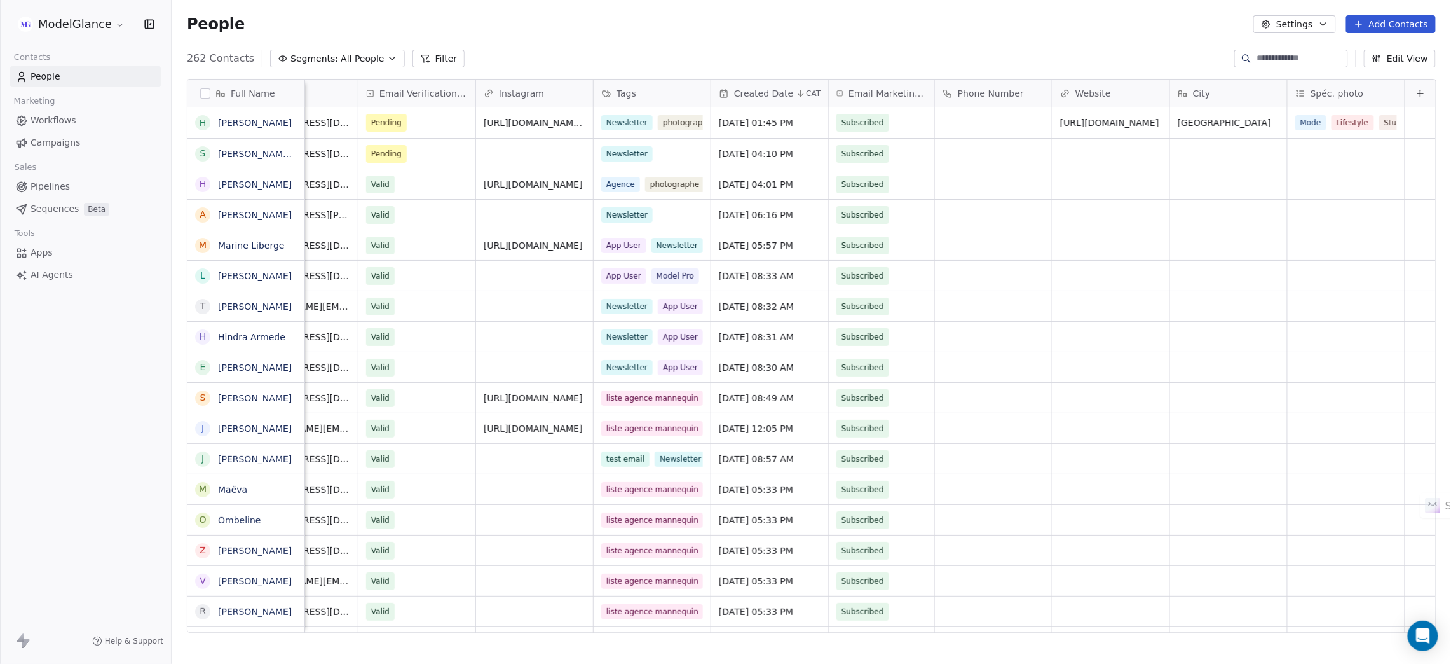
click at [1139, 29] on div "People Settings Add Contacts" at bounding box center [811, 24] width 1249 height 18
click at [985, 18] on div "People Settings Add Contacts" at bounding box center [811, 24] width 1249 height 18
click at [747, 32] on div "People Settings Add Contacts" at bounding box center [811, 24] width 1249 height 18
click at [634, 28] on div "People Settings Add Contacts" at bounding box center [811, 24] width 1249 height 18
click at [630, 28] on div "People Settings Add Contacts" at bounding box center [811, 24] width 1249 height 18
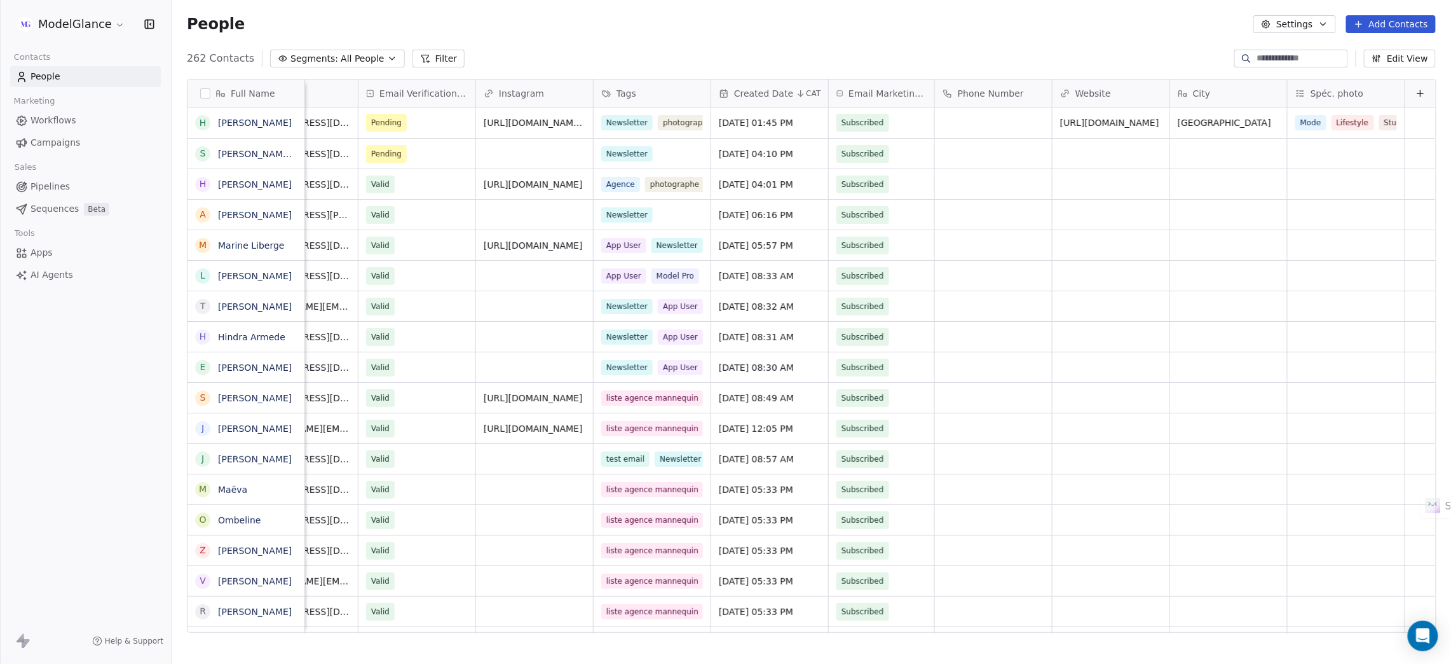
click at [628, 31] on div "People Settings Add Contacts" at bounding box center [811, 24] width 1249 height 18
click at [631, 31] on div "People Settings Add Contacts" at bounding box center [811, 24] width 1249 height 18
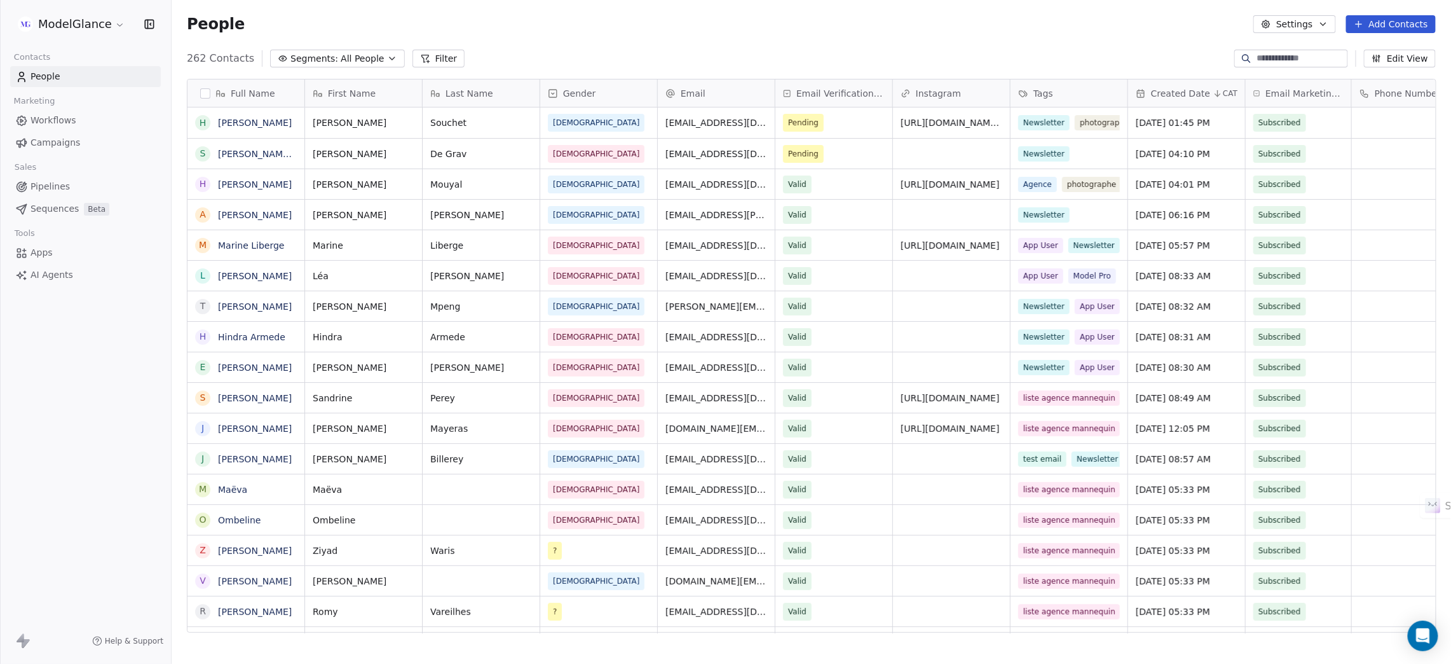
click at [585, 34] on div "People Settings Add Contacts" at bounding box center [812, 24] width 1280 height 48
click at [591, 31] on div "People Settings Add Contacts" at bounding box center [811, 24] width 1249 height 18
click at [708, 31] on div "People Settings Add Contacts" at bounding box center [811, 24] width 1249 height 18
click at [826, 30] on div "People Settings Add Contacts" at bounding box center [811, 24] width 1249 height 18
click at [944, 27] on div "People Settings Add Contacts" at bounding box center [811, 24] width 1249 height 18
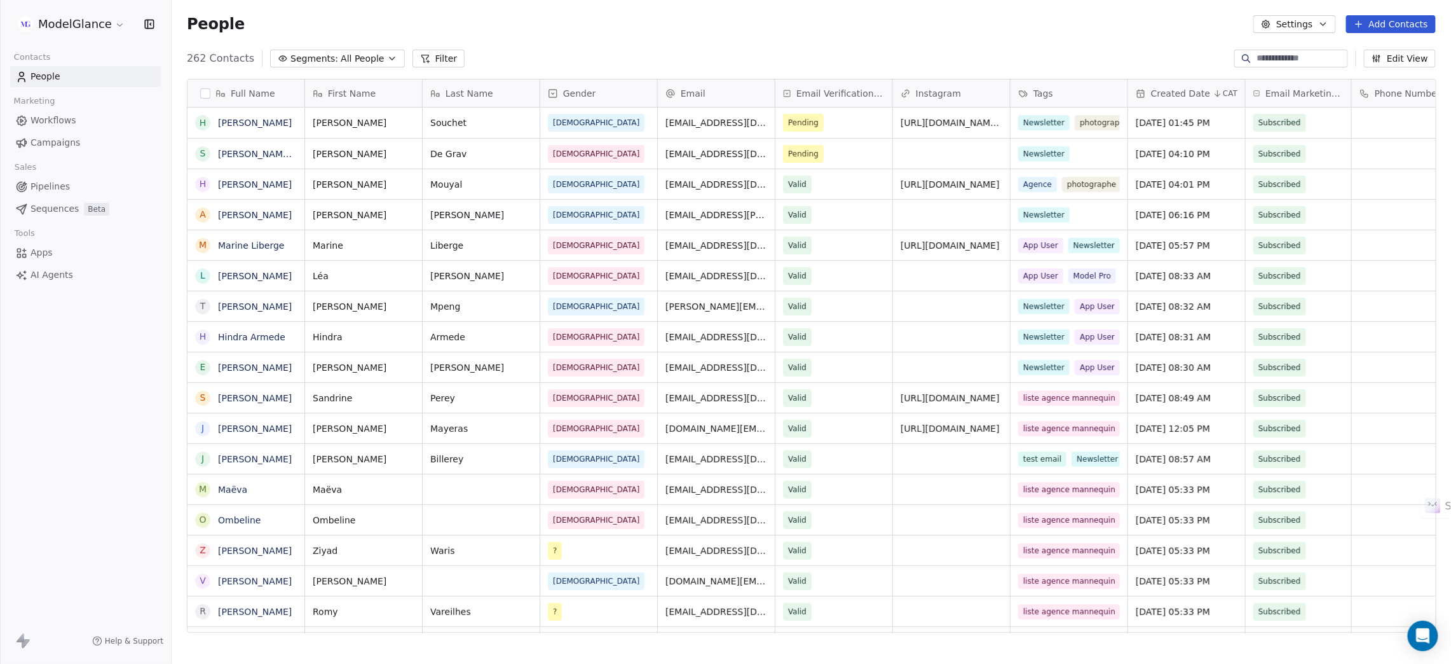
click at [519, 45] on div "People Settings Add Contacts" at bounding box center [812, 24] width 1280 height 48
click at [881, 36] on div "People Add Contacts" at bounding box center [812, 24] width 1280 height 48
click at [794, 30] on div "People Settings Add Contacts" at bounding box center [811, 24] width 1249 height 18
click at [690, 30] on div "People Settings Add Contacts" at bounding box center [811, 24] width 1249 height 18
